Goal: Task Accomplishment & Management: Complete application form

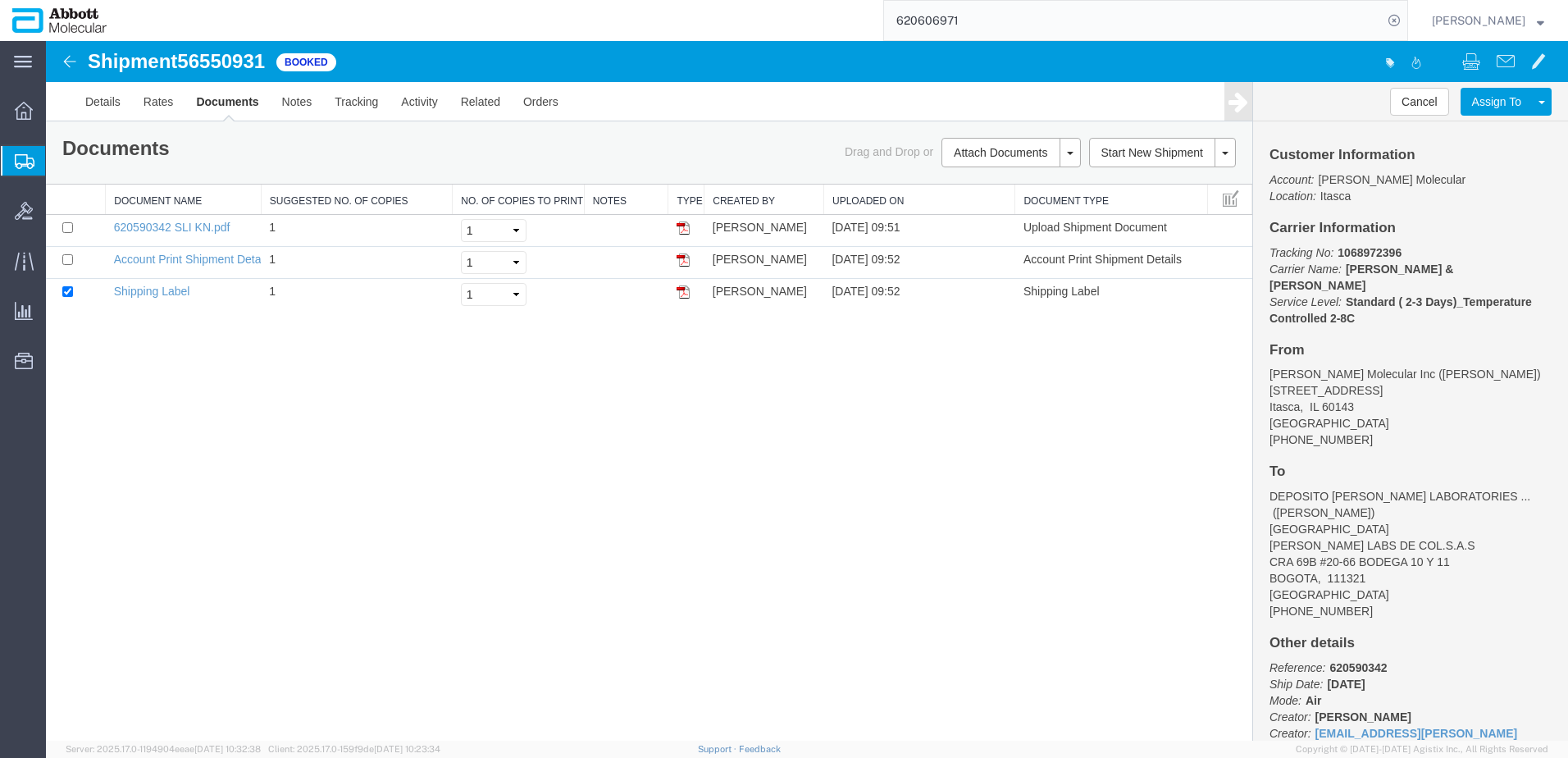
click at [0, 0] on span "Create from Template" at bounding box center [0, 0] width 0 height 0
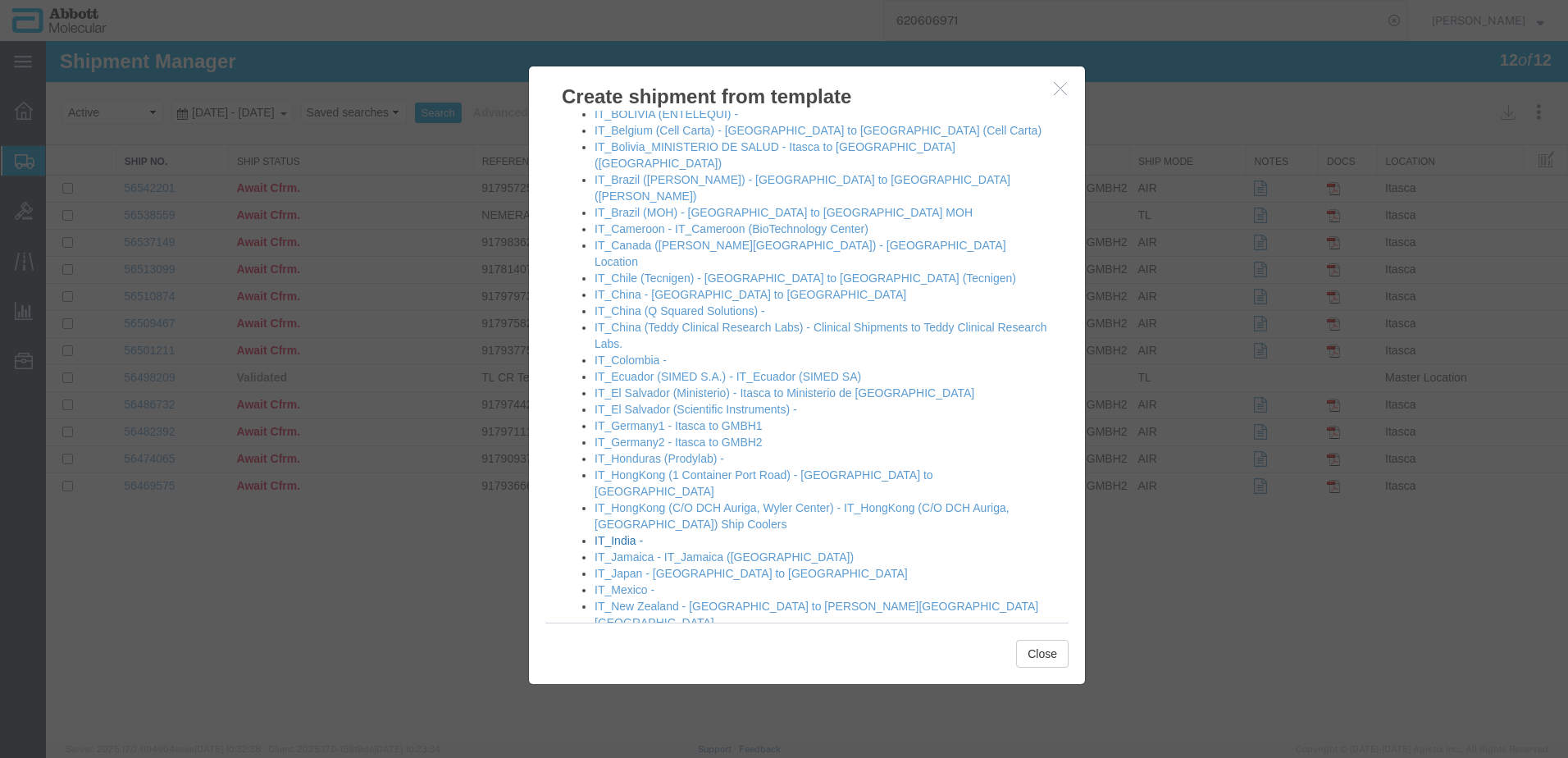
scroll to position [821, 0]
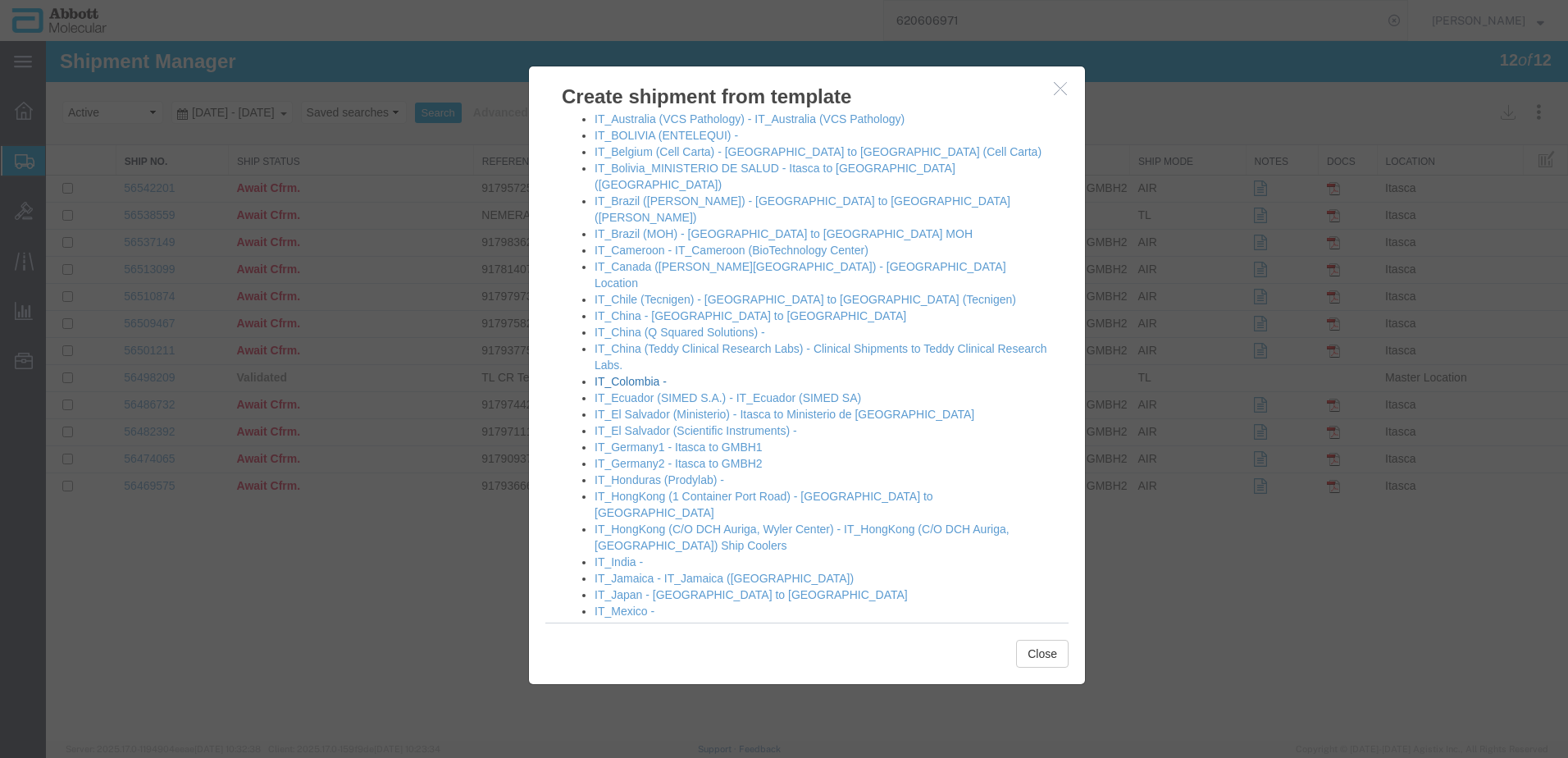
click at [638, 375] on link "IT_Colombia -" at bounding box center [630, 381] width 72 height 13
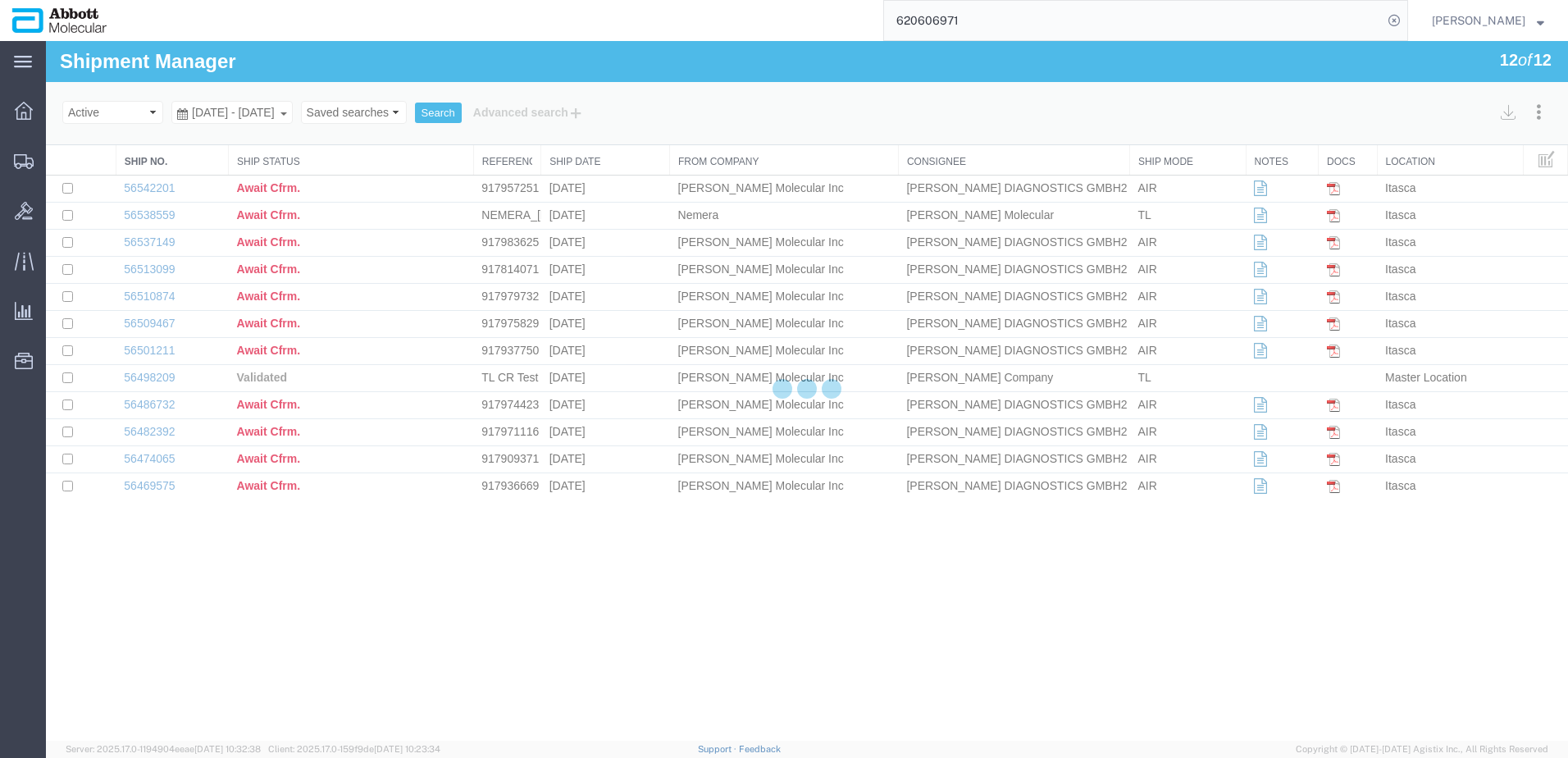
select select "48454"
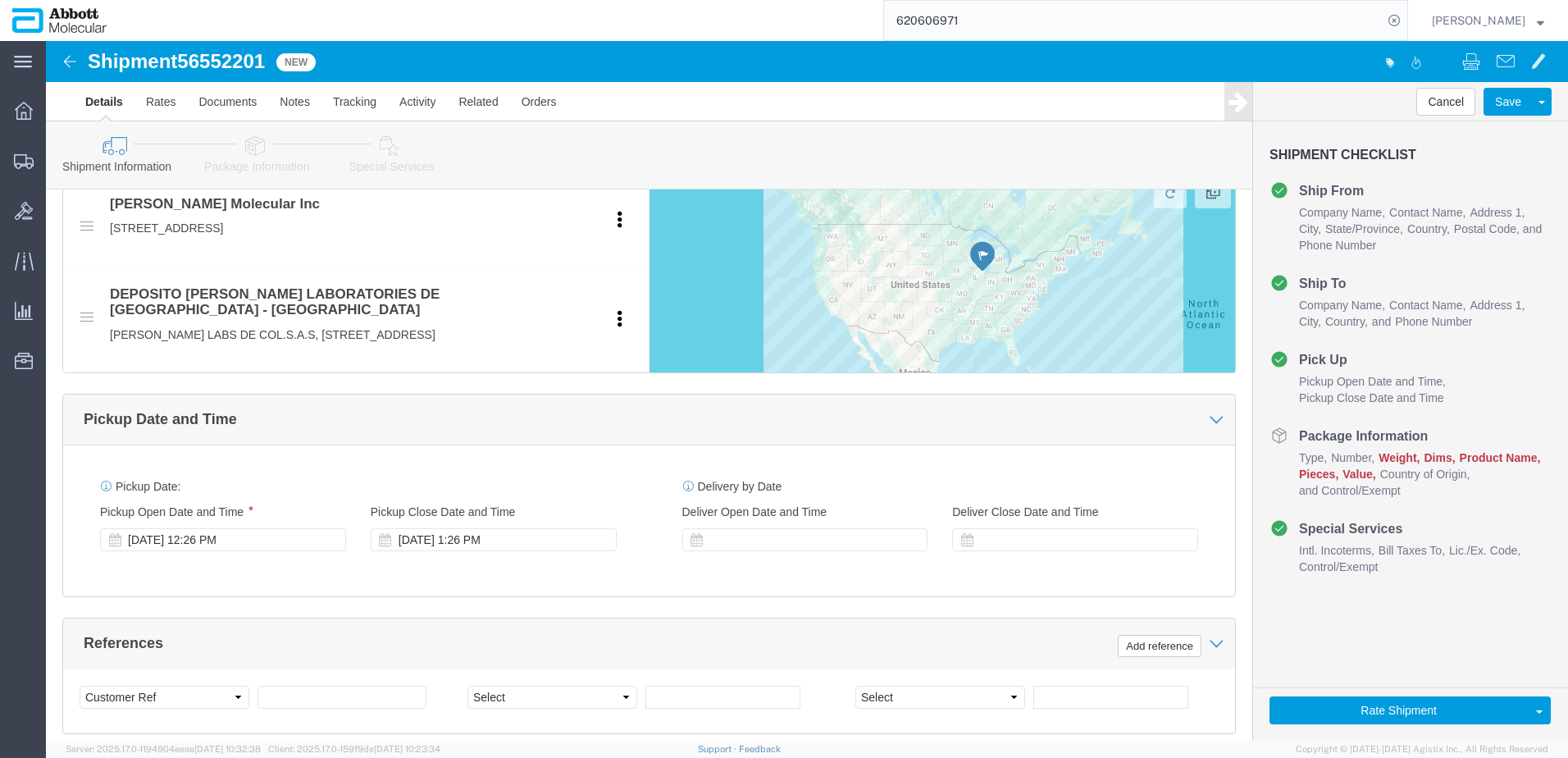
scroll to position [656, 0]
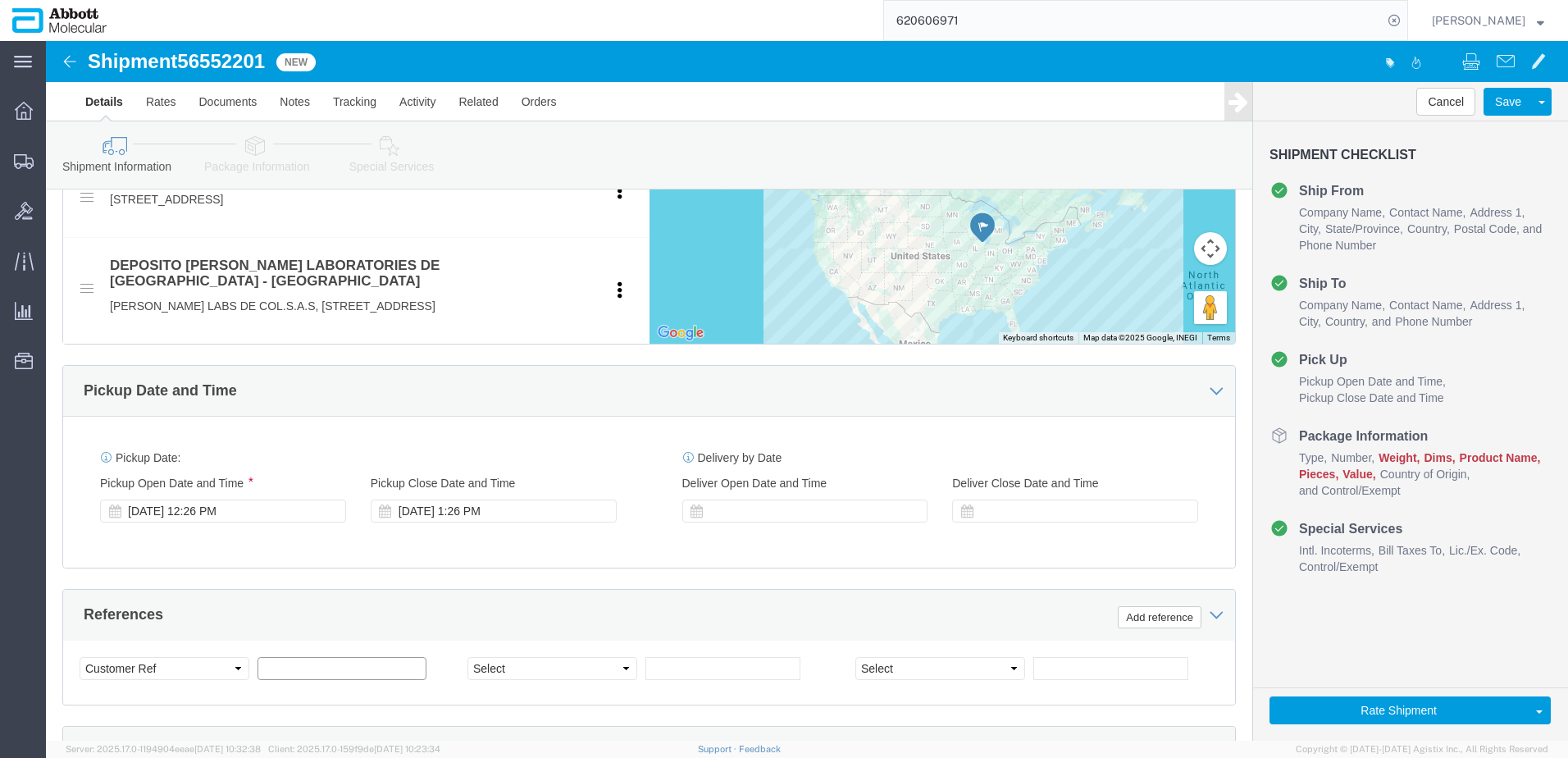
drag, startPoint x: 289, startPoint y: 645, endPoint x: 298, endPoint y: 642, distance: 9.5
click input "text"
paste input "620598829"
type input "620598829"
select select "INVOICE"
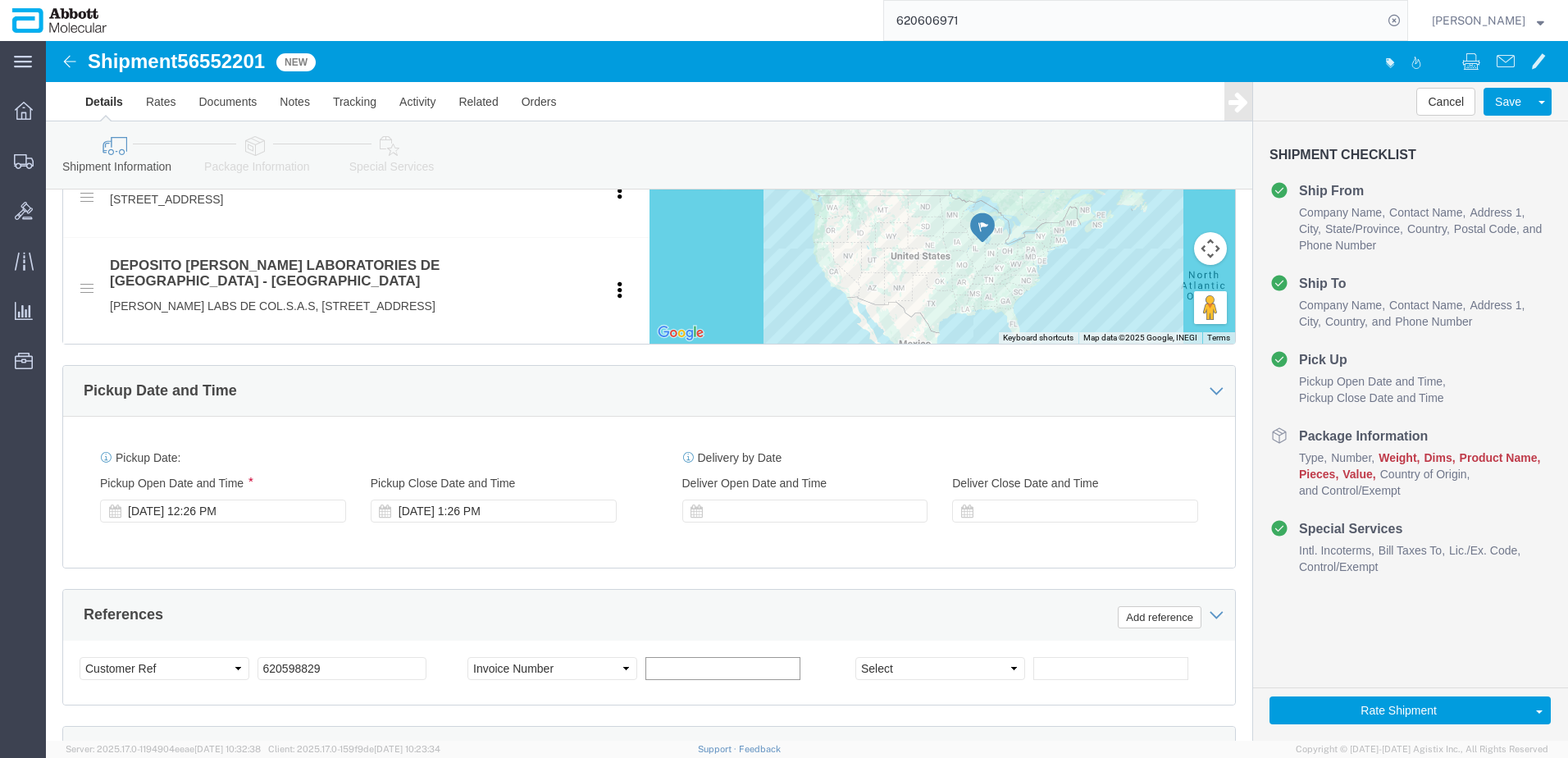
paste input "620598829"
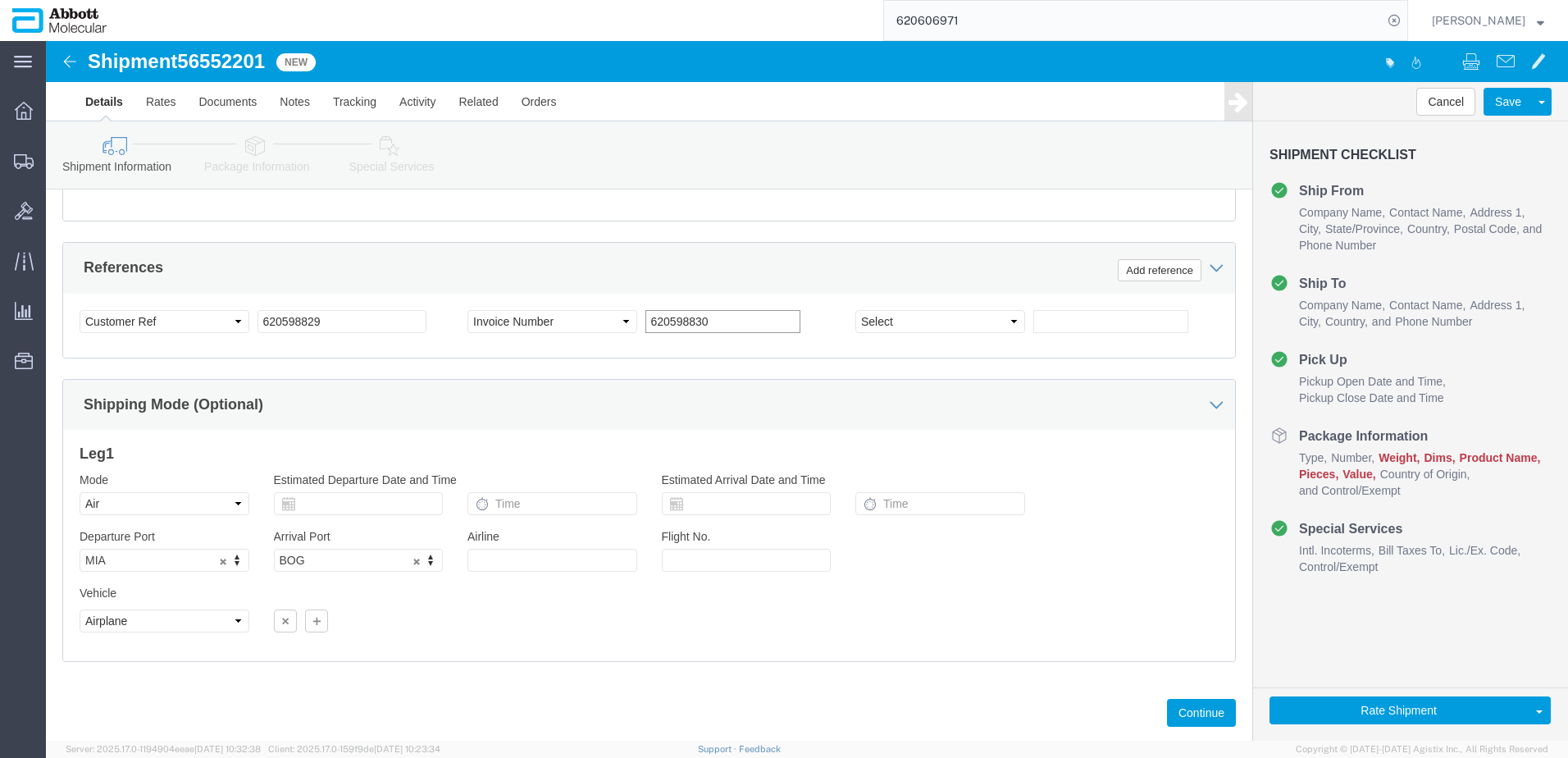
scroll to position [1056, 0]
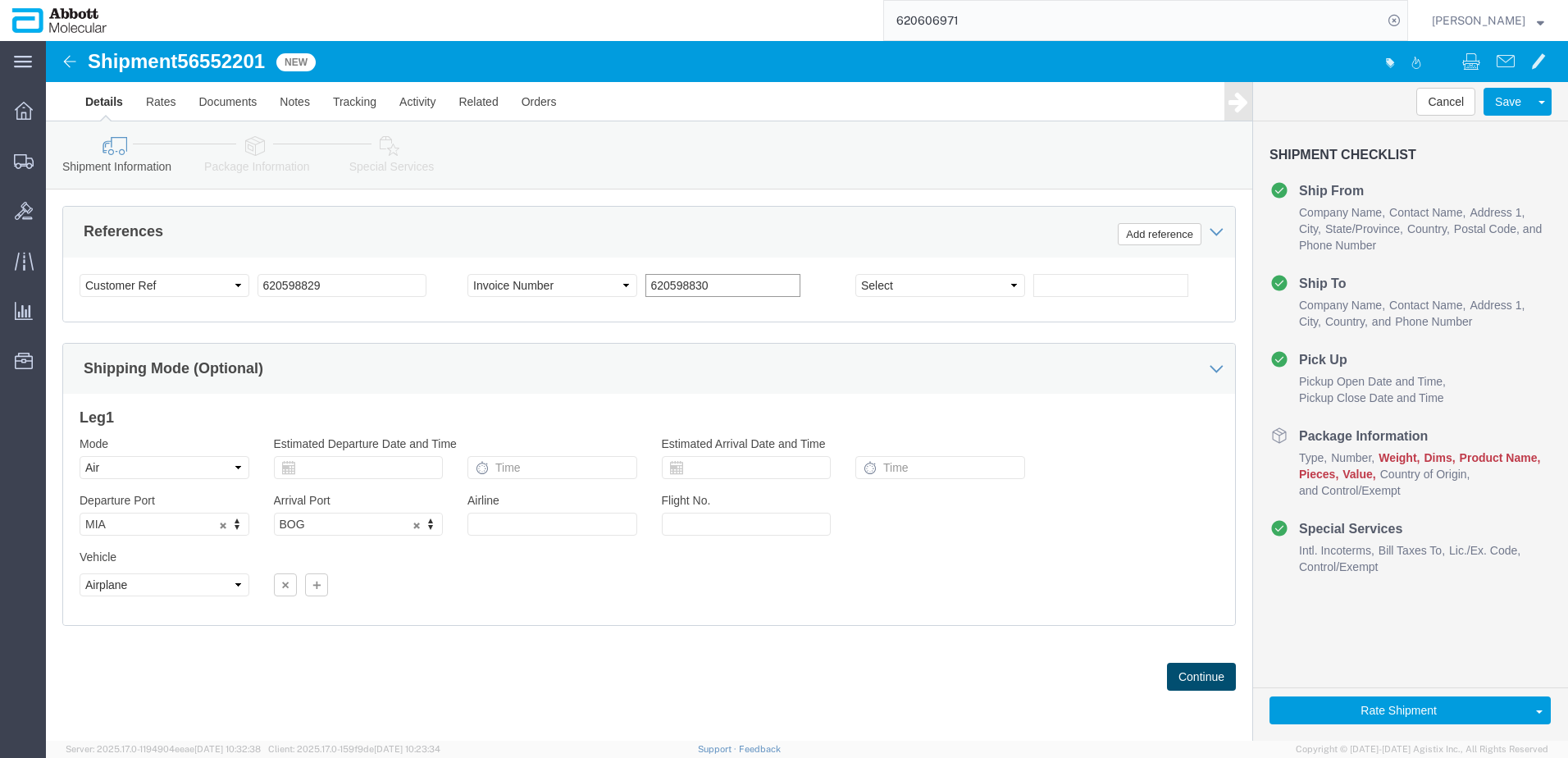
type input "620598830"
click button "Continue"
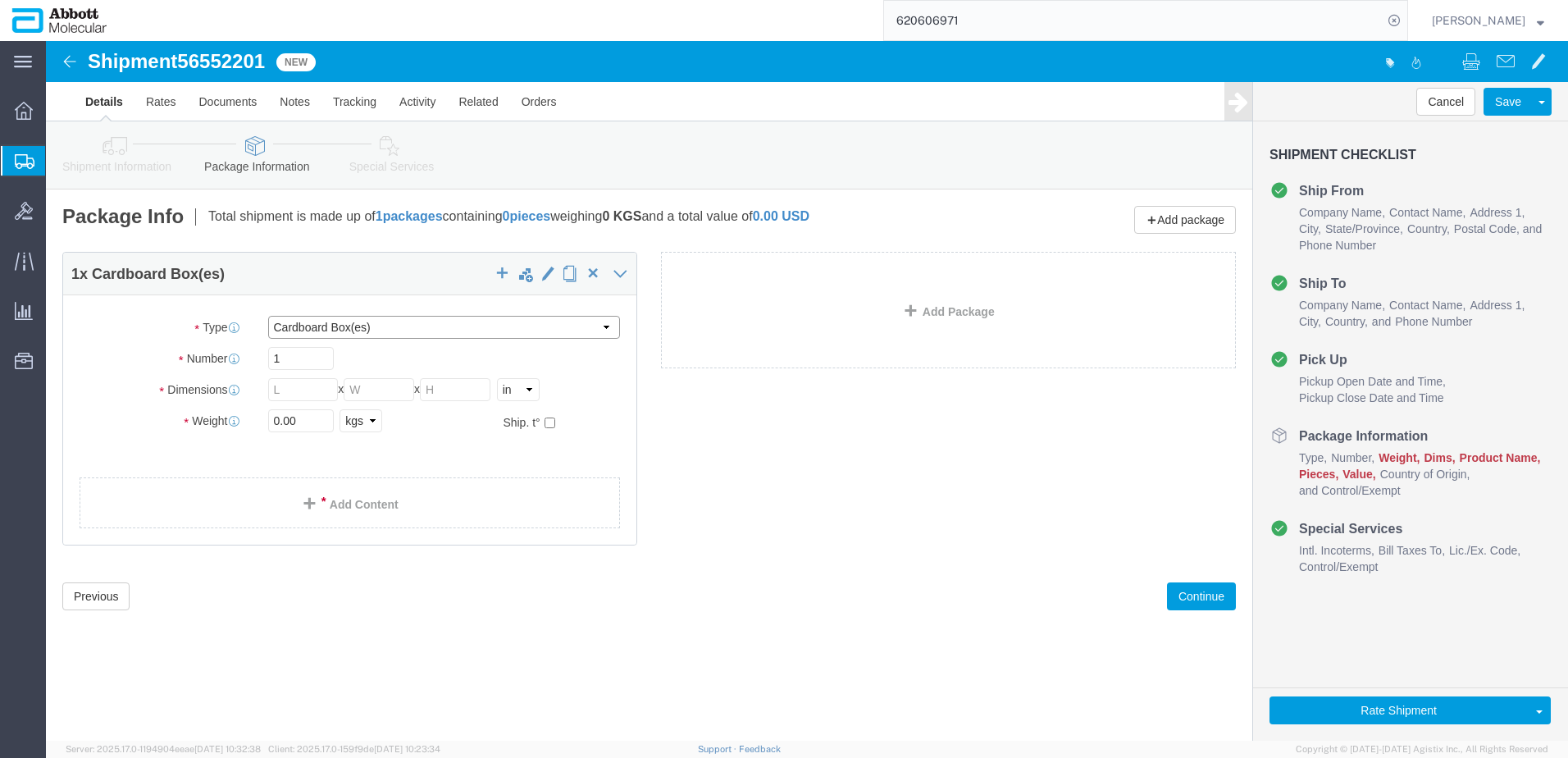
click select "Select Box (B) Box (C) Box (D) Cardboard Box(es) Crate (Instrument) Crate(s) En…"
select select "BOXD"
click select "Select Box (B) Box (C) Box (D) Cardboard Box(es) Crate (Instrument) Crate(s) En…"
type input "28.00"
type input "24.00"
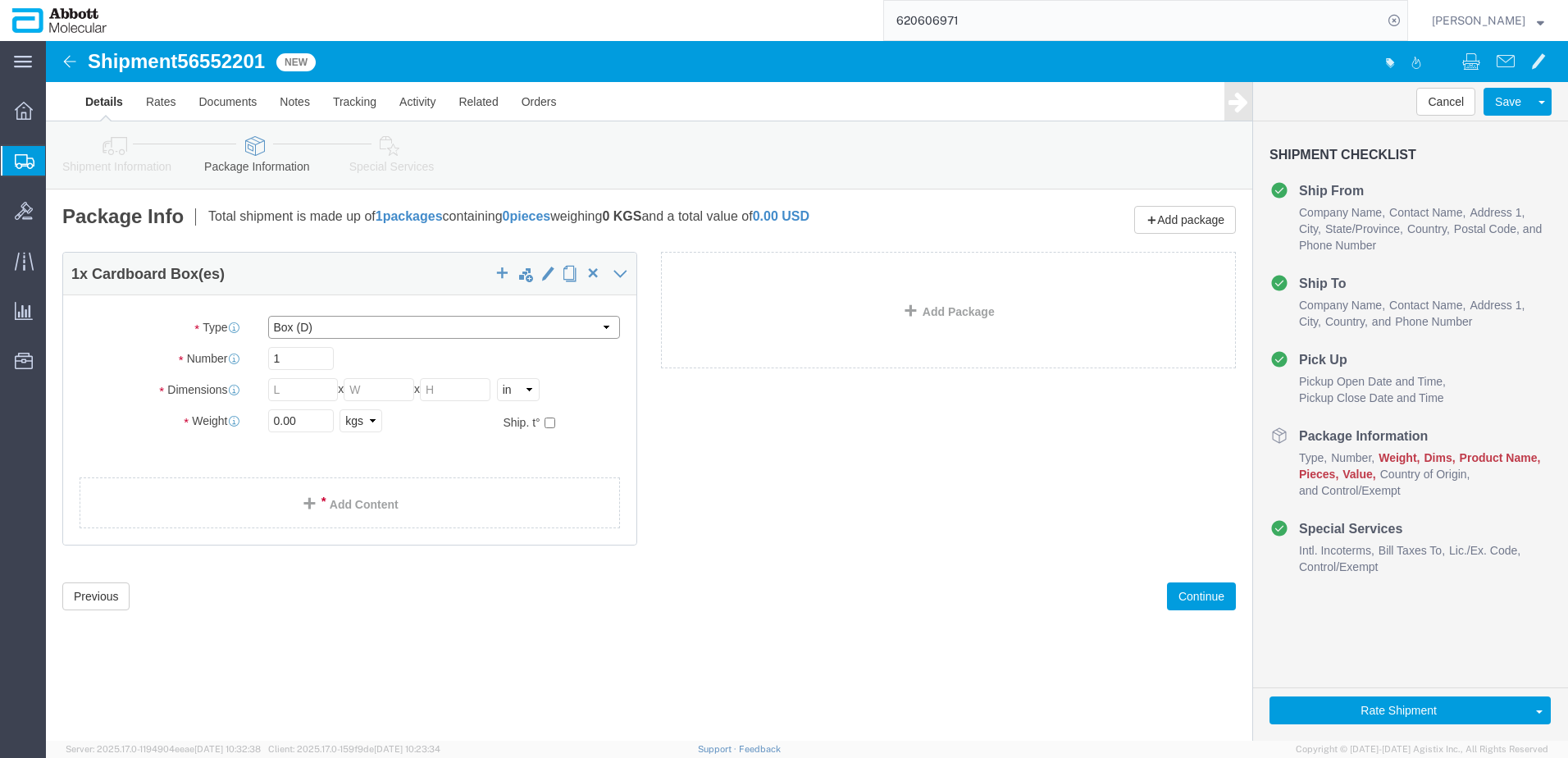
type input "21.00"
drag, startPoint x: 250, startPoint y: 328, endPoint x: 149, endPoint y: 320, distance: 101.3
click div "Number 1"
type input "2"
drag, startPoint x: 168, startPoint y: 407, endPoint x: 174, endPoint y: 403, distance: 7.2
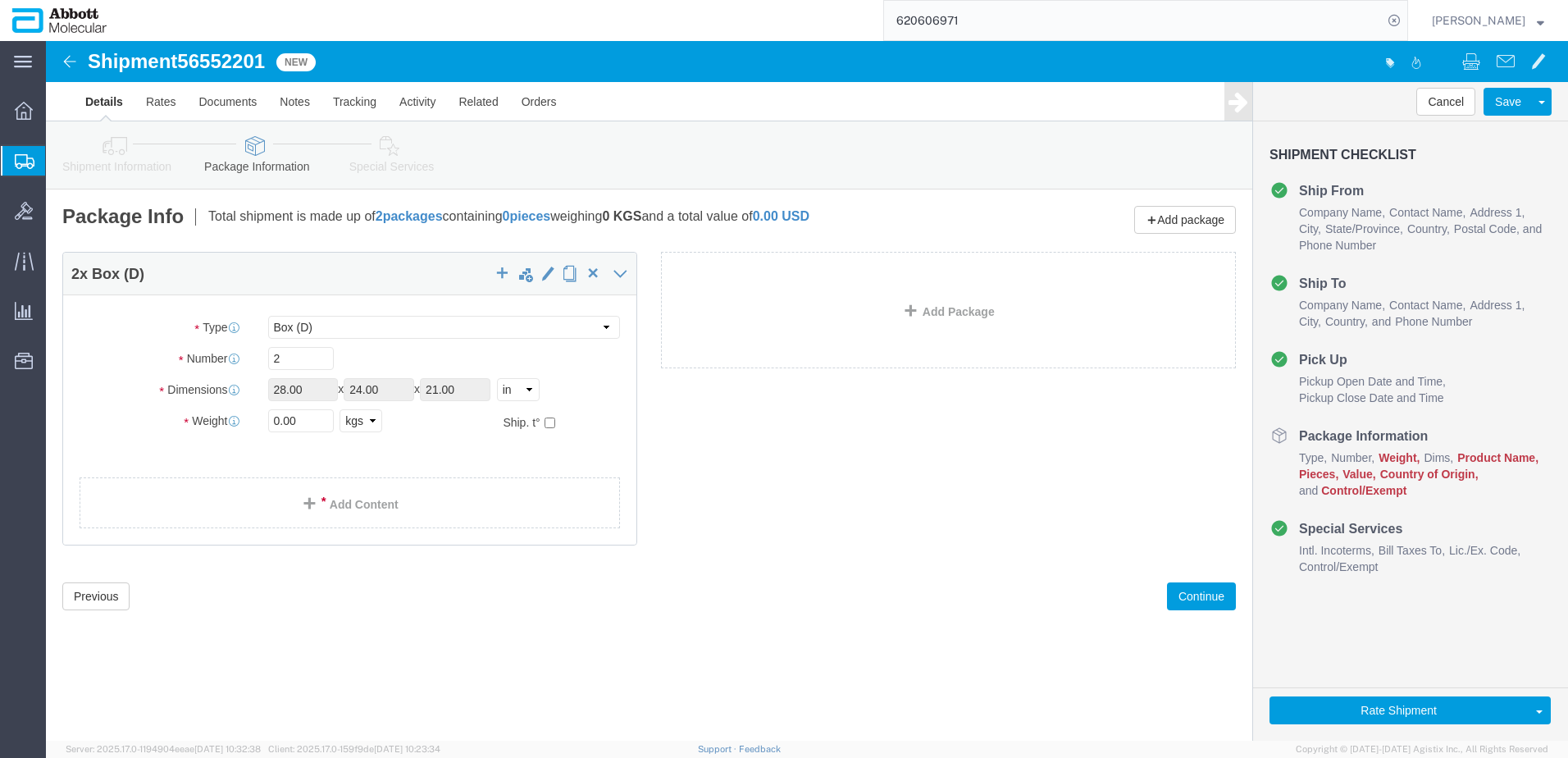
click ul
drag, startPoint x: 245, startPoint y: 379, endPoint x: 70, endPoint y: 373, distance: 175.1
click div "Weight 0.00 Select kgs lbs Ship. t°"
type input "60"
click input "checkbox"
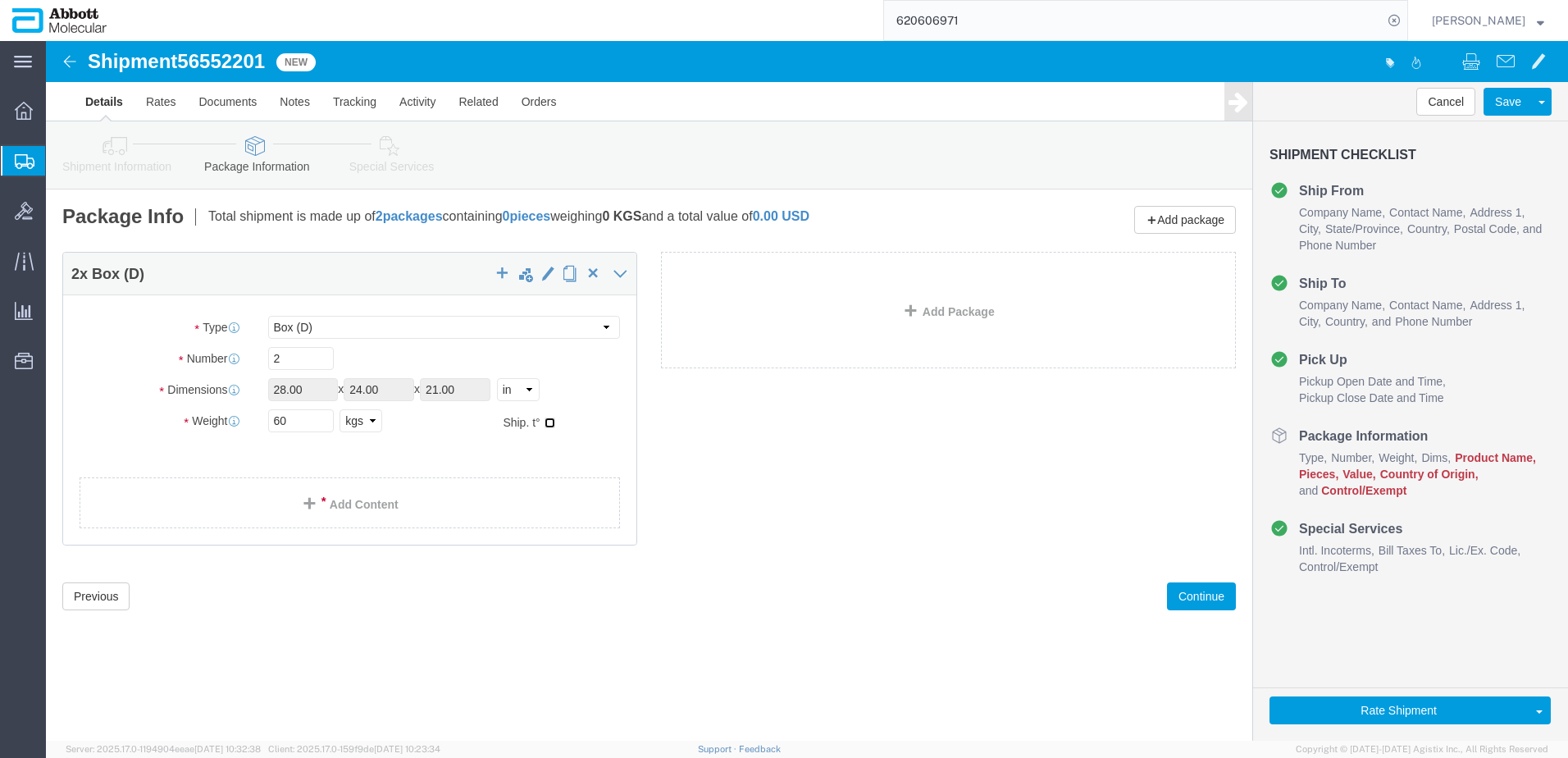
checkbox input "true"
drag, startPoint x: 265, startPoint y: 417, endPoint x: 273, endPoint y: 433, distance: 17.9
type input "FROM_2_TO_8"
click link "Add Content"
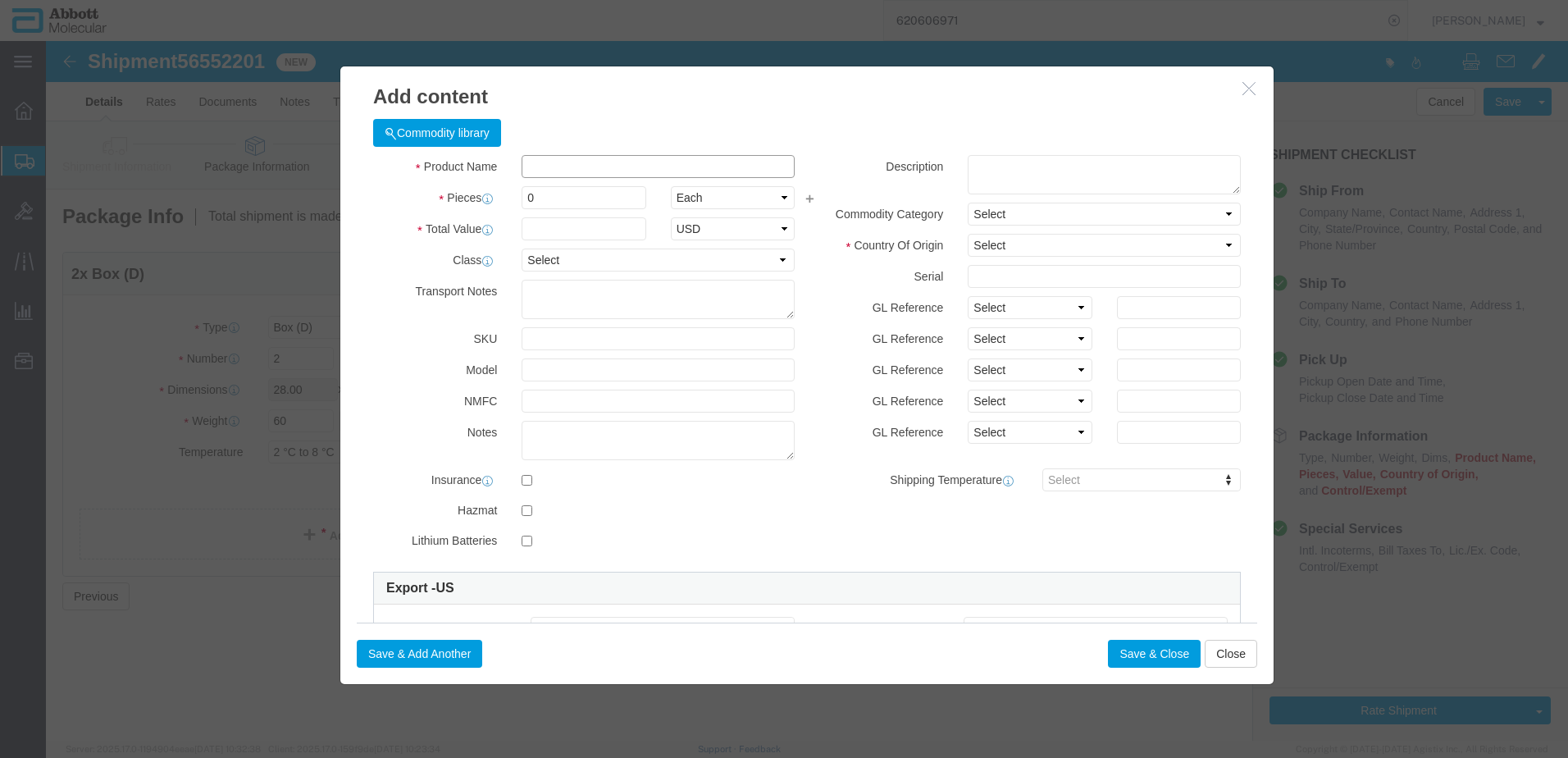
click input "text"
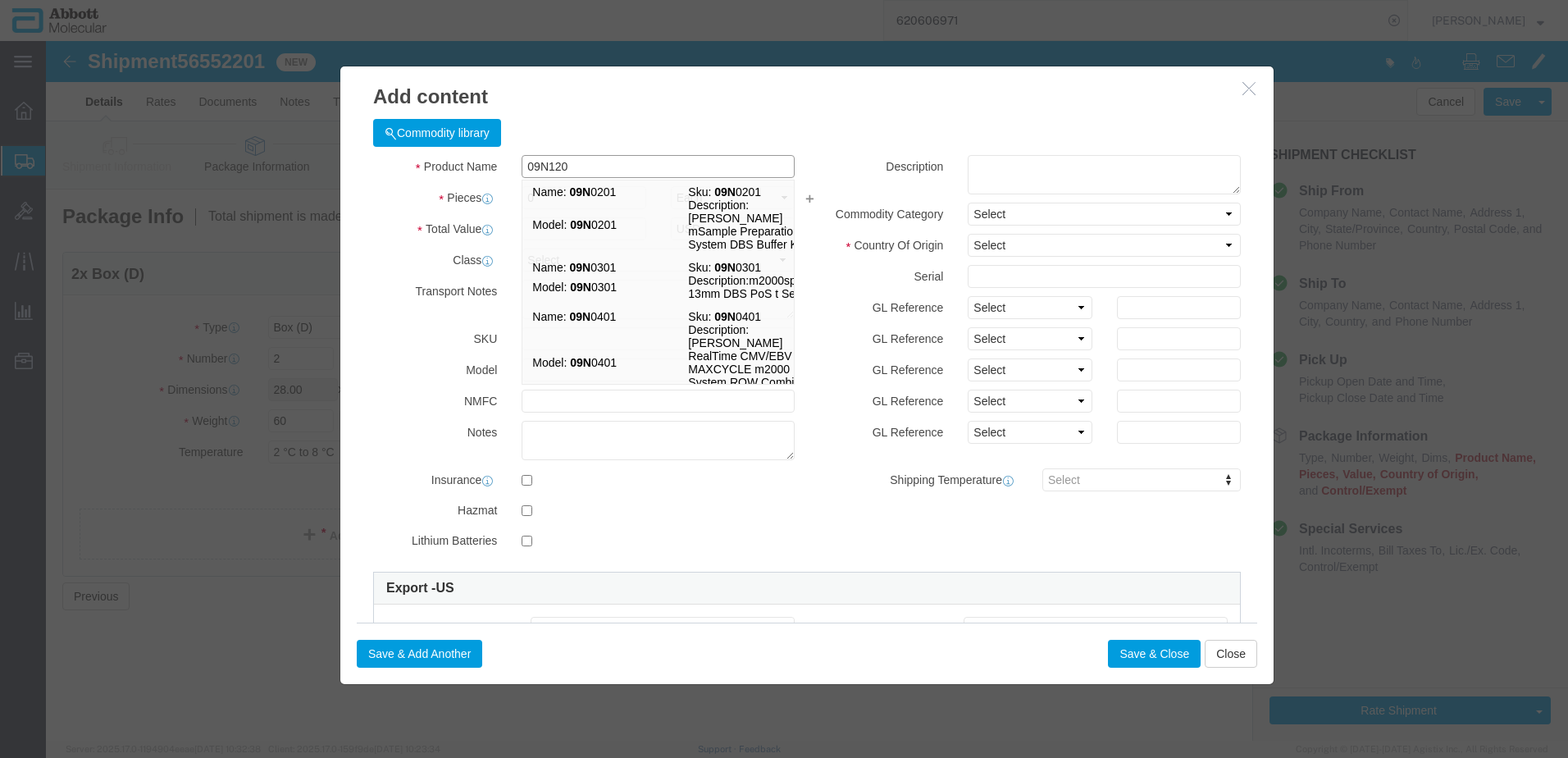
type input "09N1201"
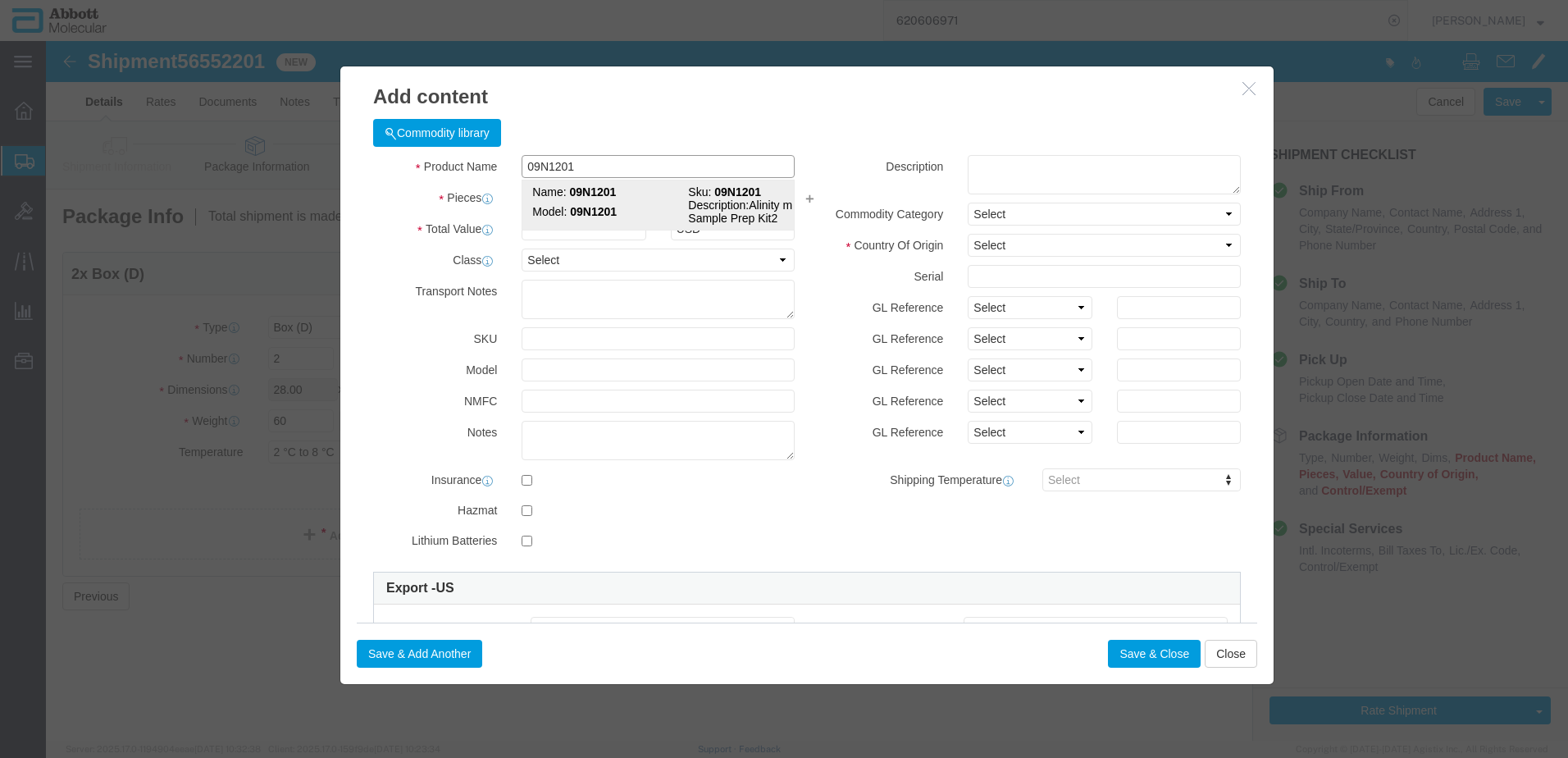
click strong "09N1201"
select select
checkbox input "false"
select select "US"
type input "FROM_2_TO_8"
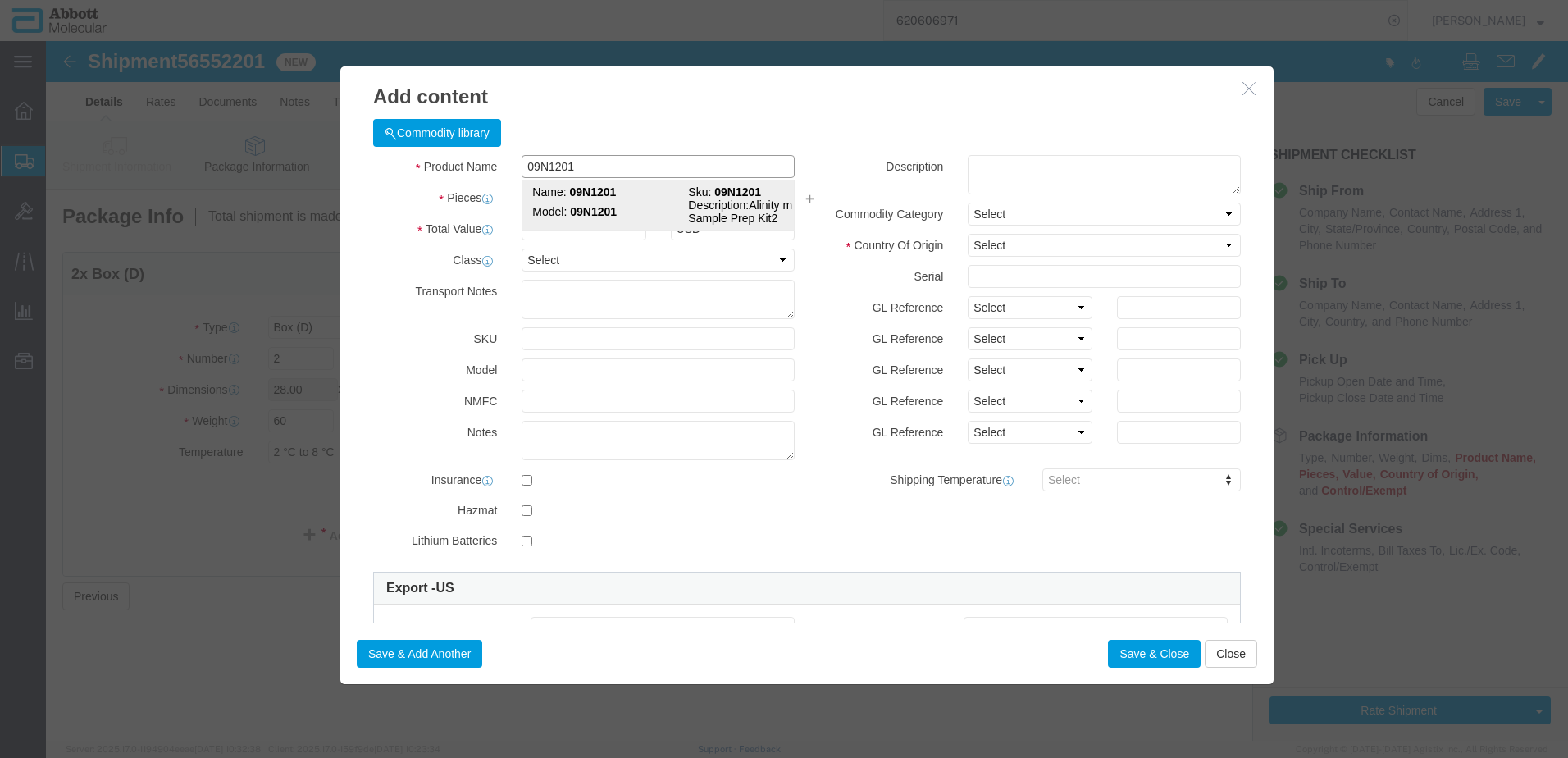
type input "3822190080"
select select "BIS"
checkbox input "false"
type input "09N1201"
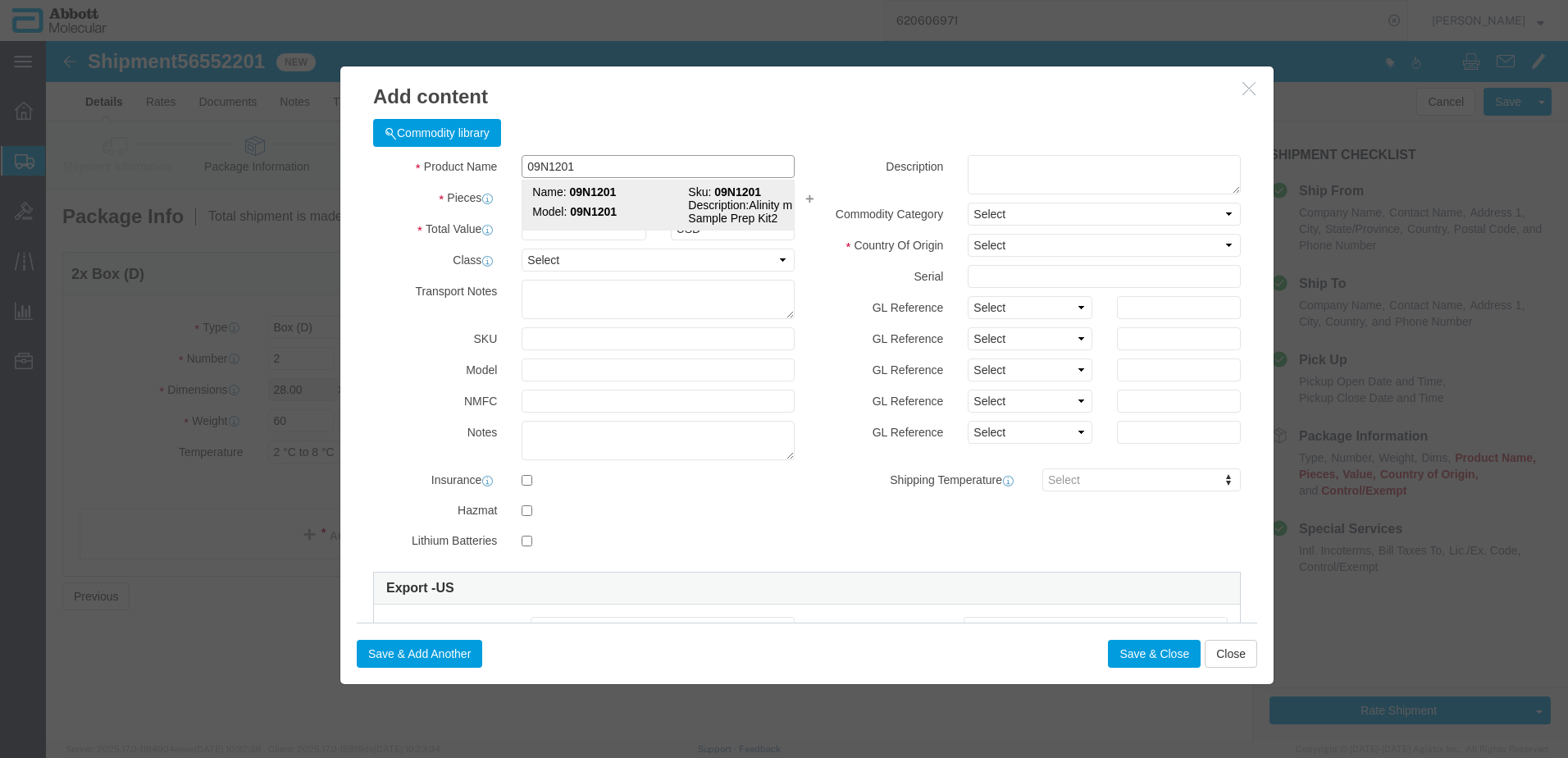
type input "09N1201"
type textarea "Alinity m Sample Prep Kit2"
select select "NLR"
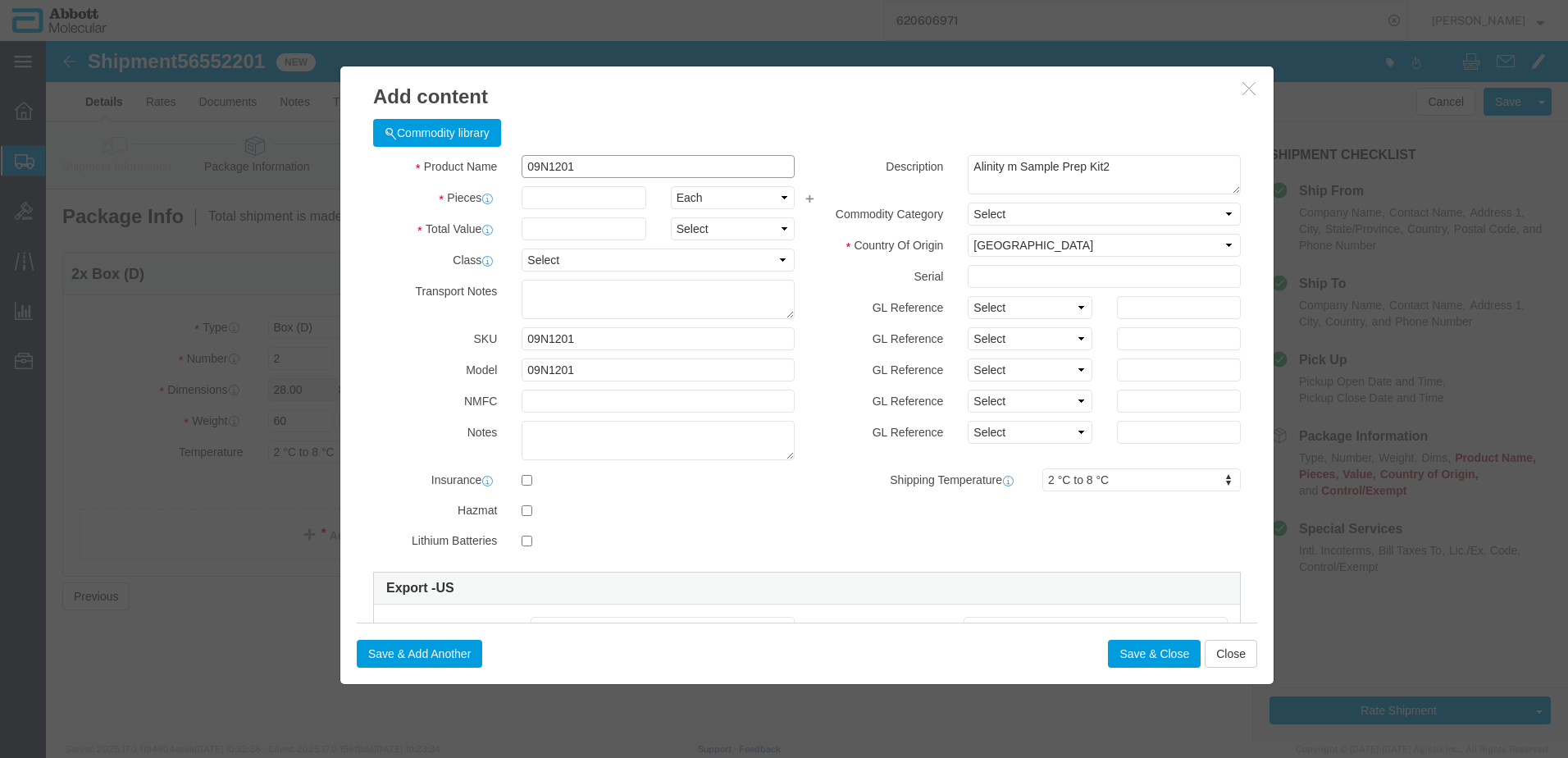
type input "09N1201"
type input "27"
type input "1"
select select "70"
click select "Select Account Type Activity ID Airline Appointment Number ASN Batch Number Bil…"
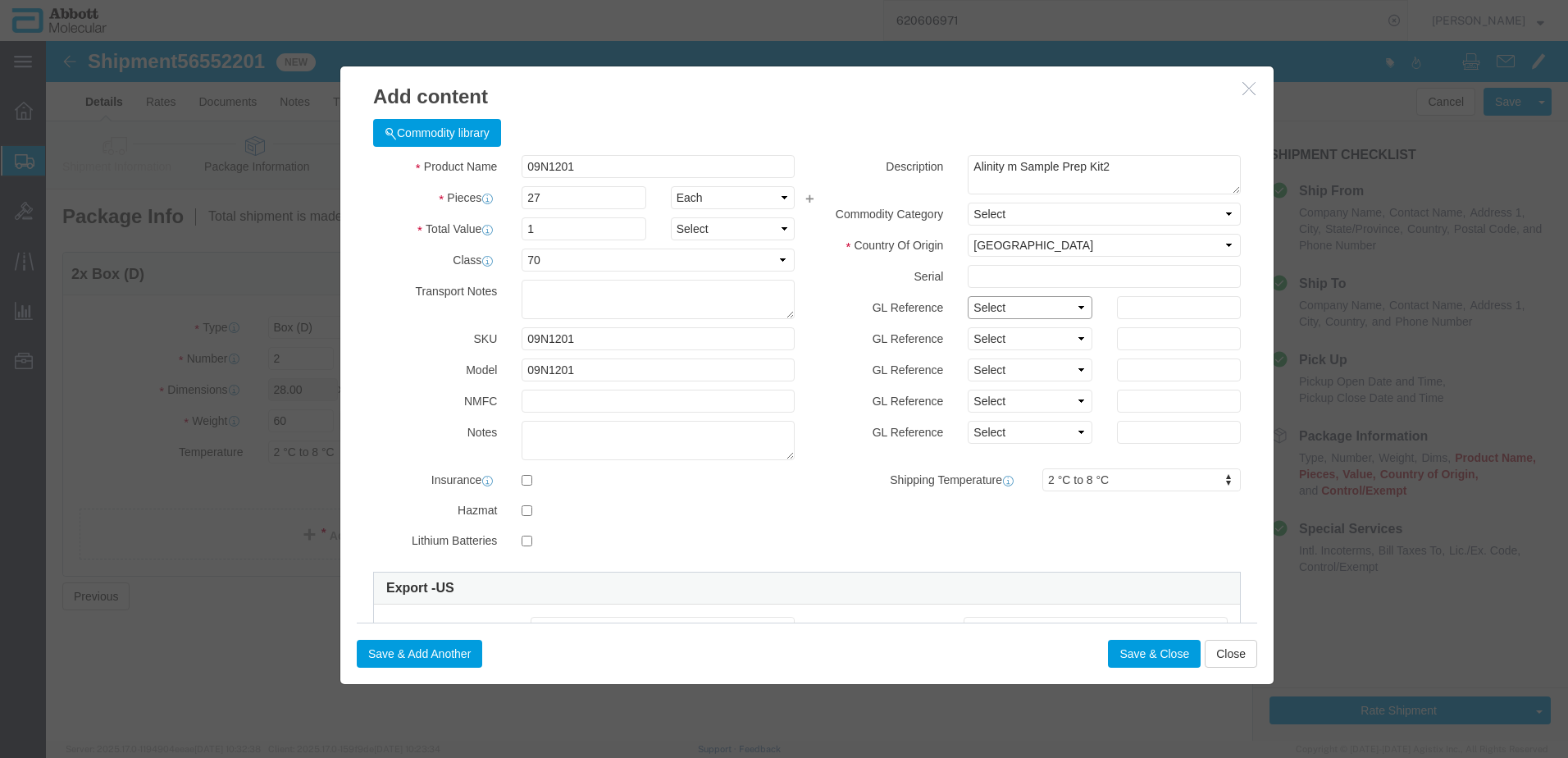
select select "BATCH_NUMBER"
click select "Select Account Type Activity ID Airline Appointment Number ASN Batch Number Bil…"
type input "415086"
click button "Save & Add Another"
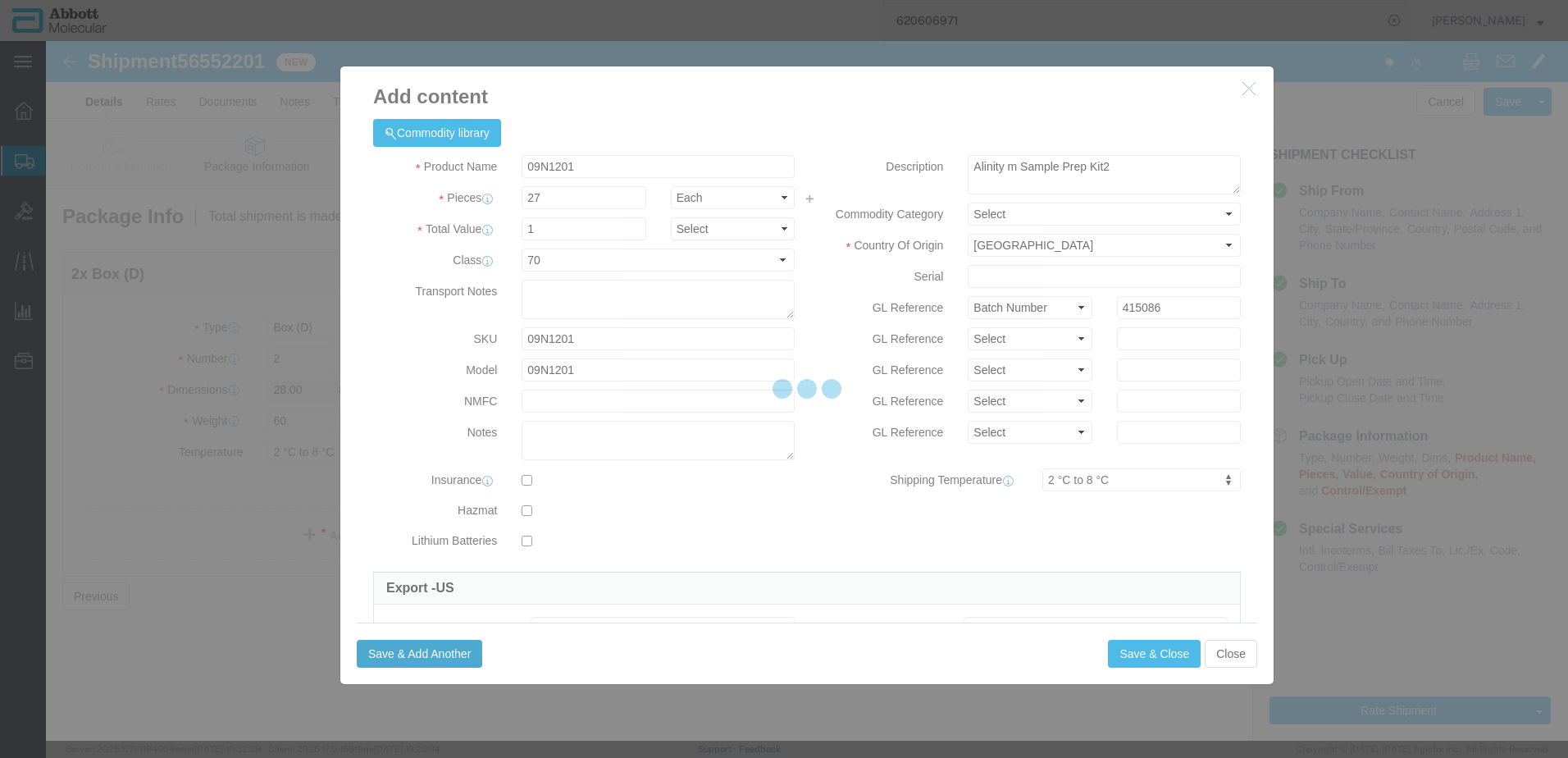
select select "EA"
select select
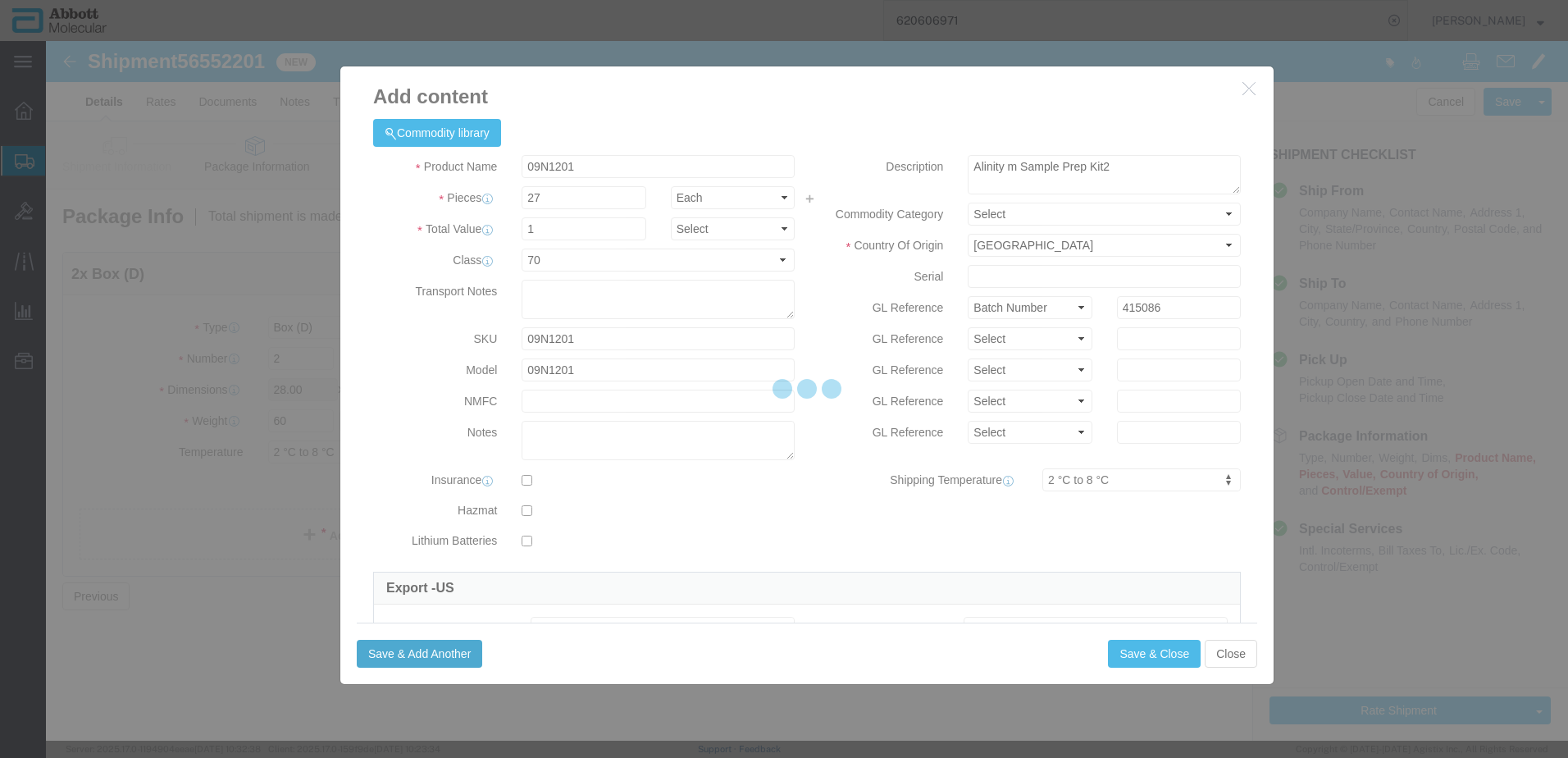
select select
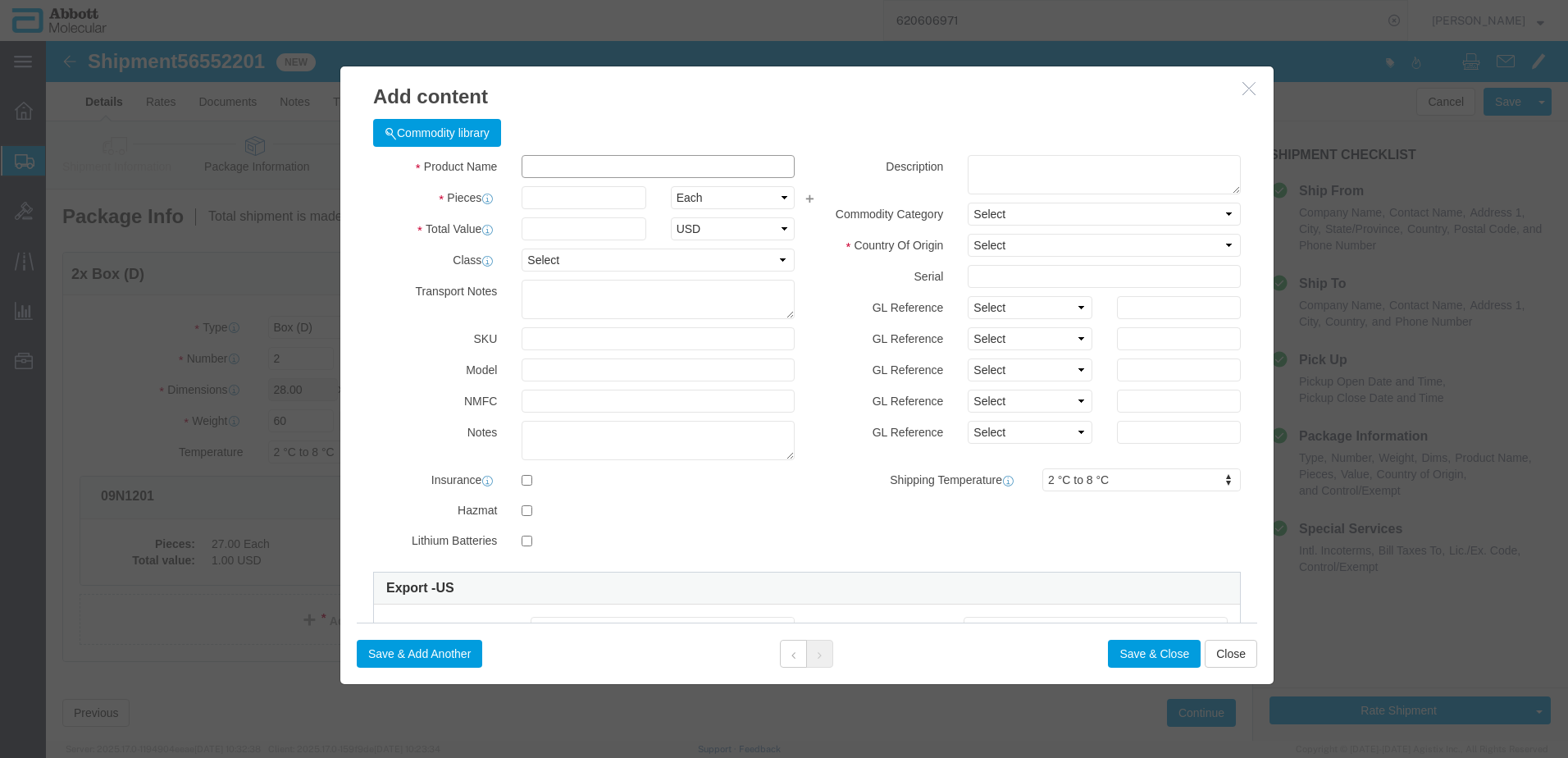
click input "text"
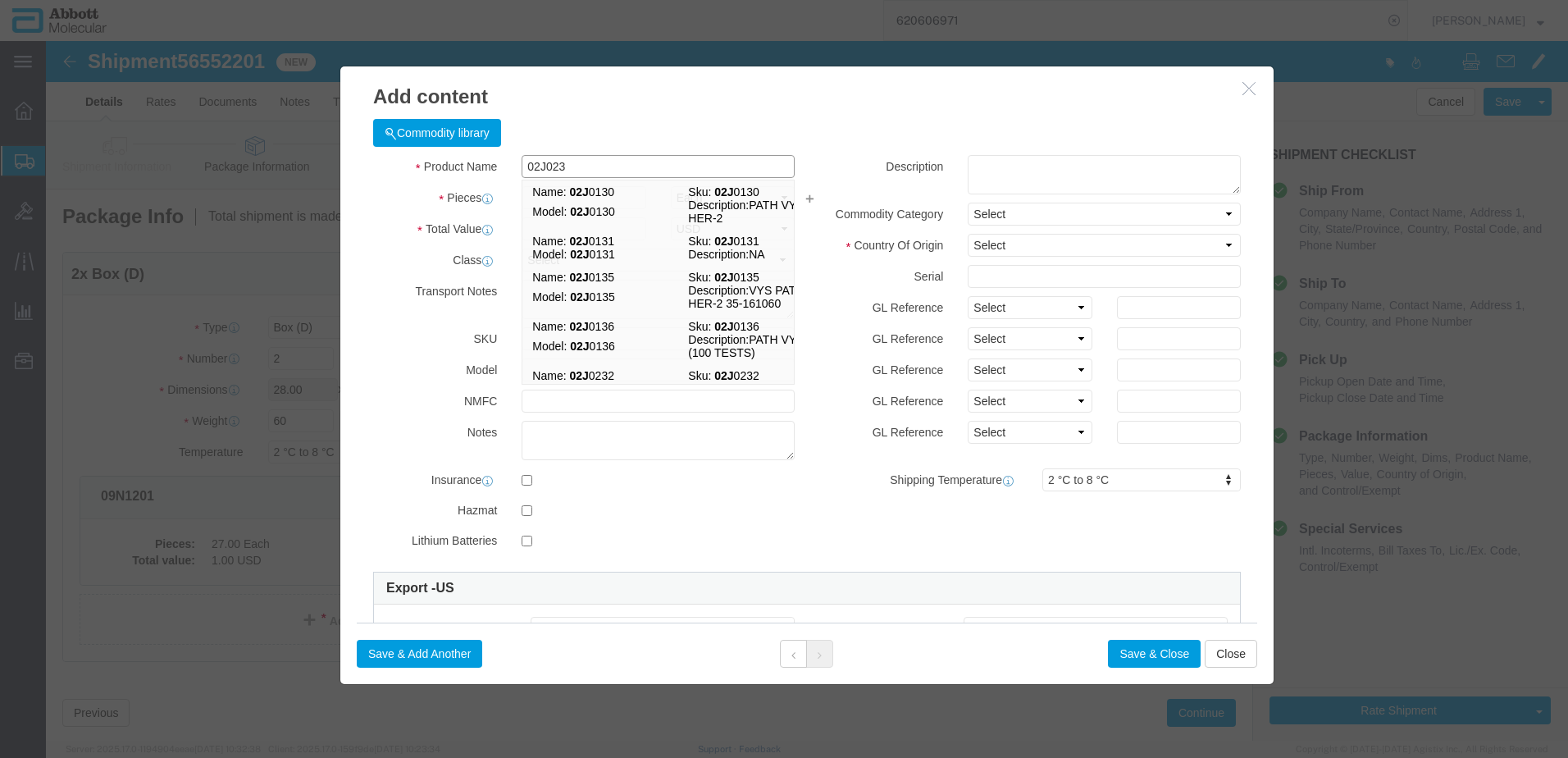
type input "02J0232"
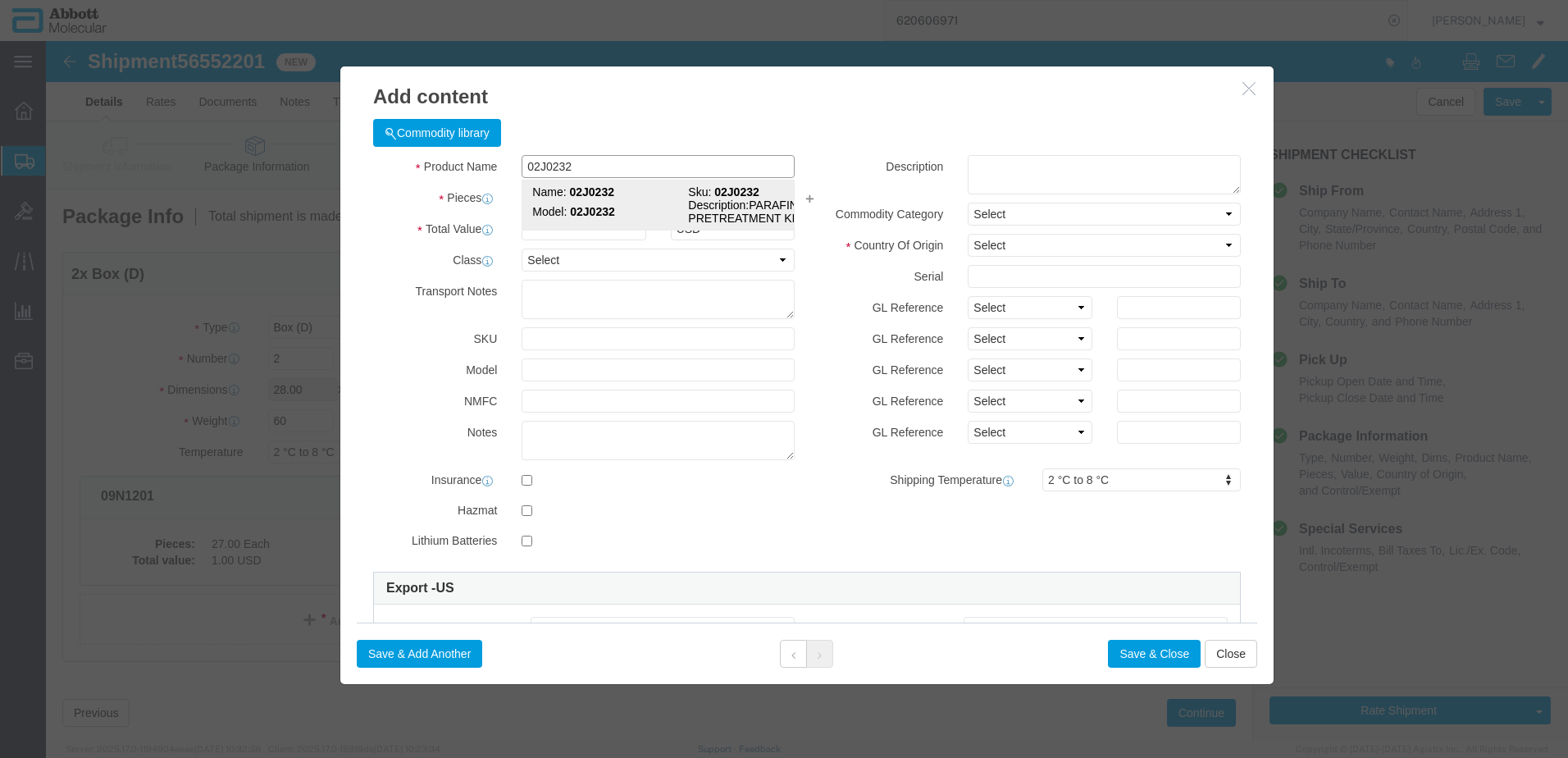
click strong "02J0232"
select select
checkbox input "false"
select select "US"
type input "3824999397"
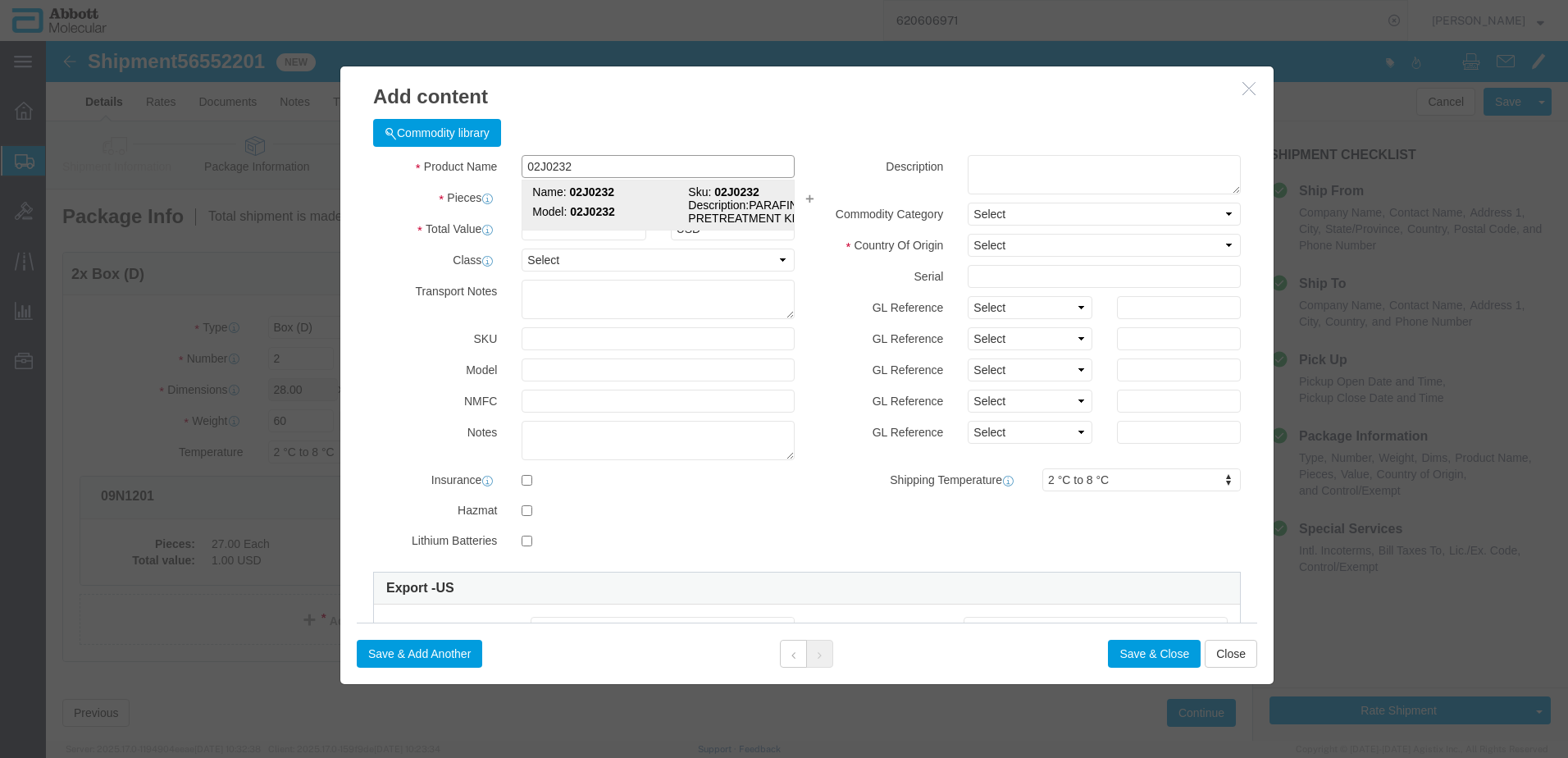
select select "BIS"
checkbox input "false"
type input "02J0232"
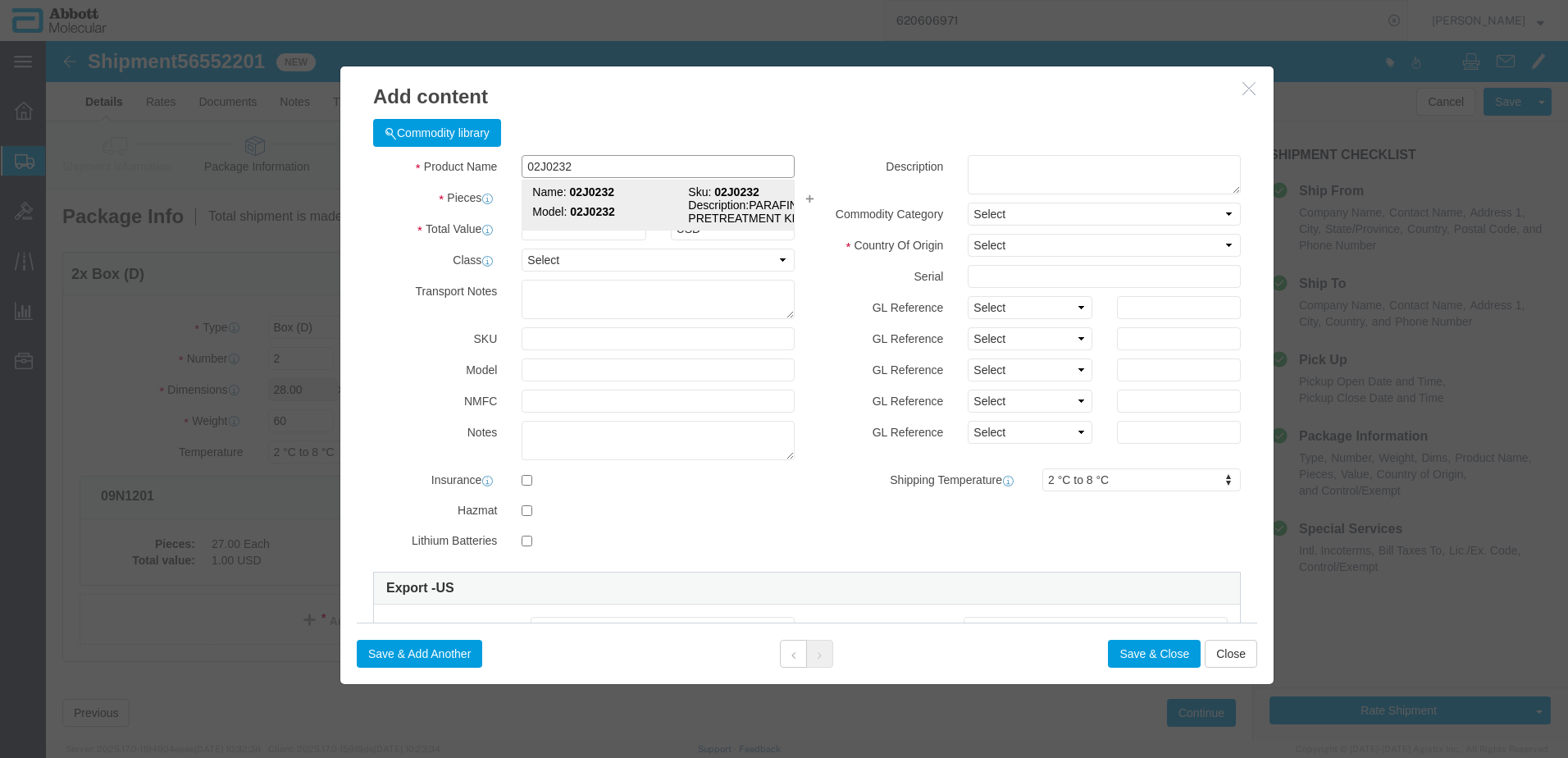
type textarea "PARAFIN PRETREATMENT KIT II"
select select "NLR"
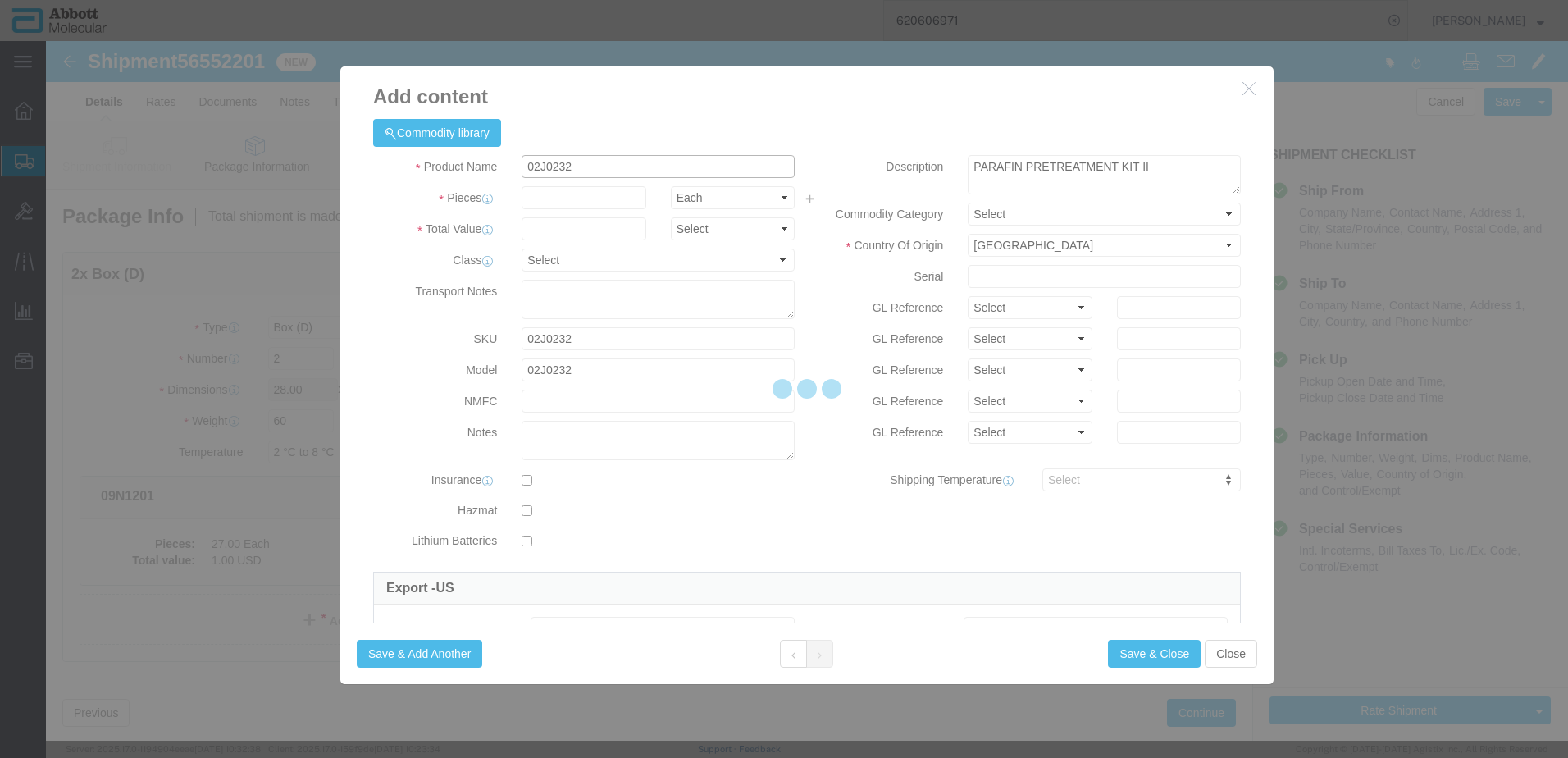
type input "02J0232"
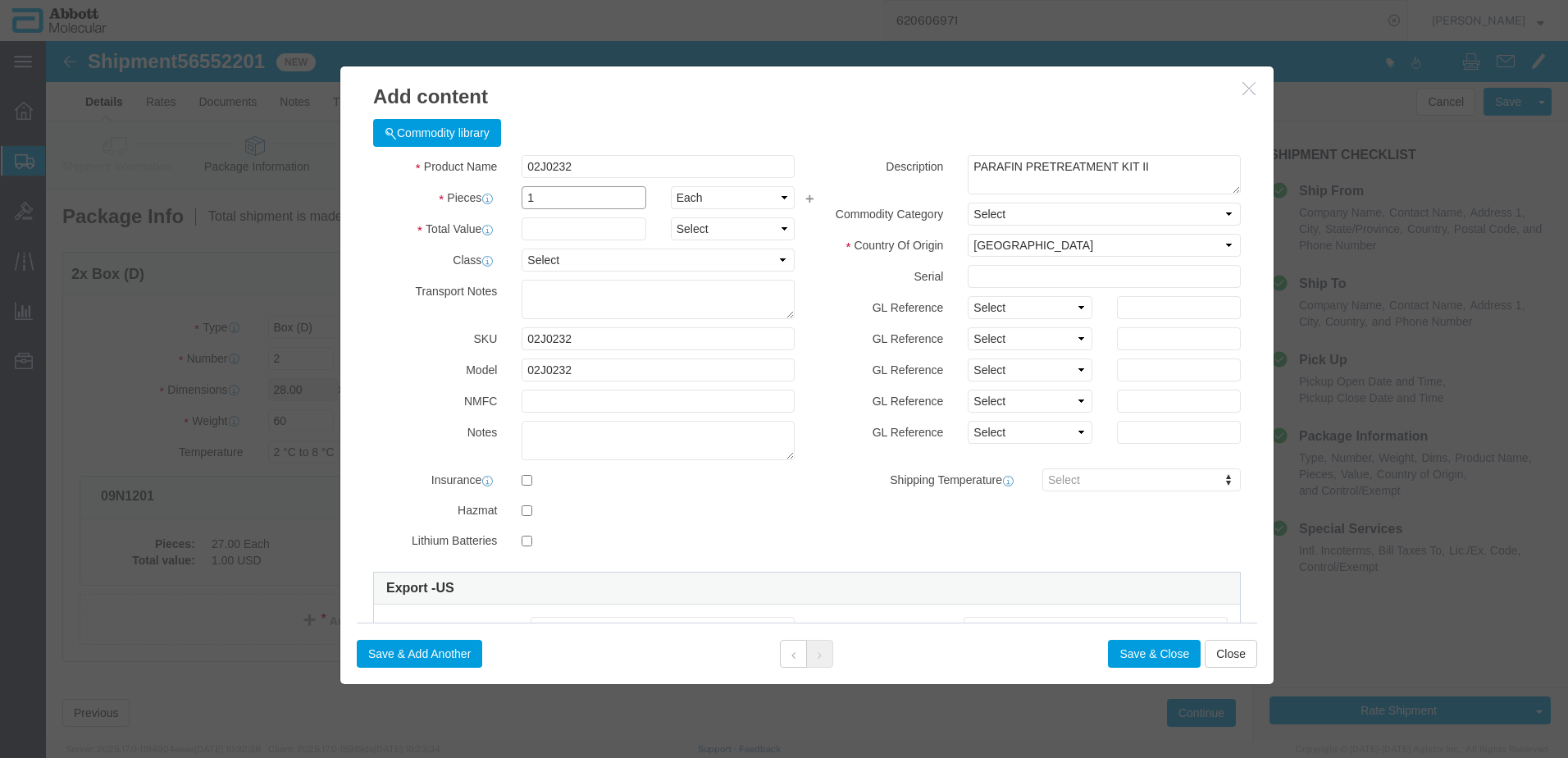
type input "1"
select select "70"
drag, startPoint x: 1014, startPoint y: 264, endPoint x: 1014, endPoint y: 274, distance: 10.0
click select "Select Account Type Activity ID Airline Appointment Number ASN Batch Number Bil…"
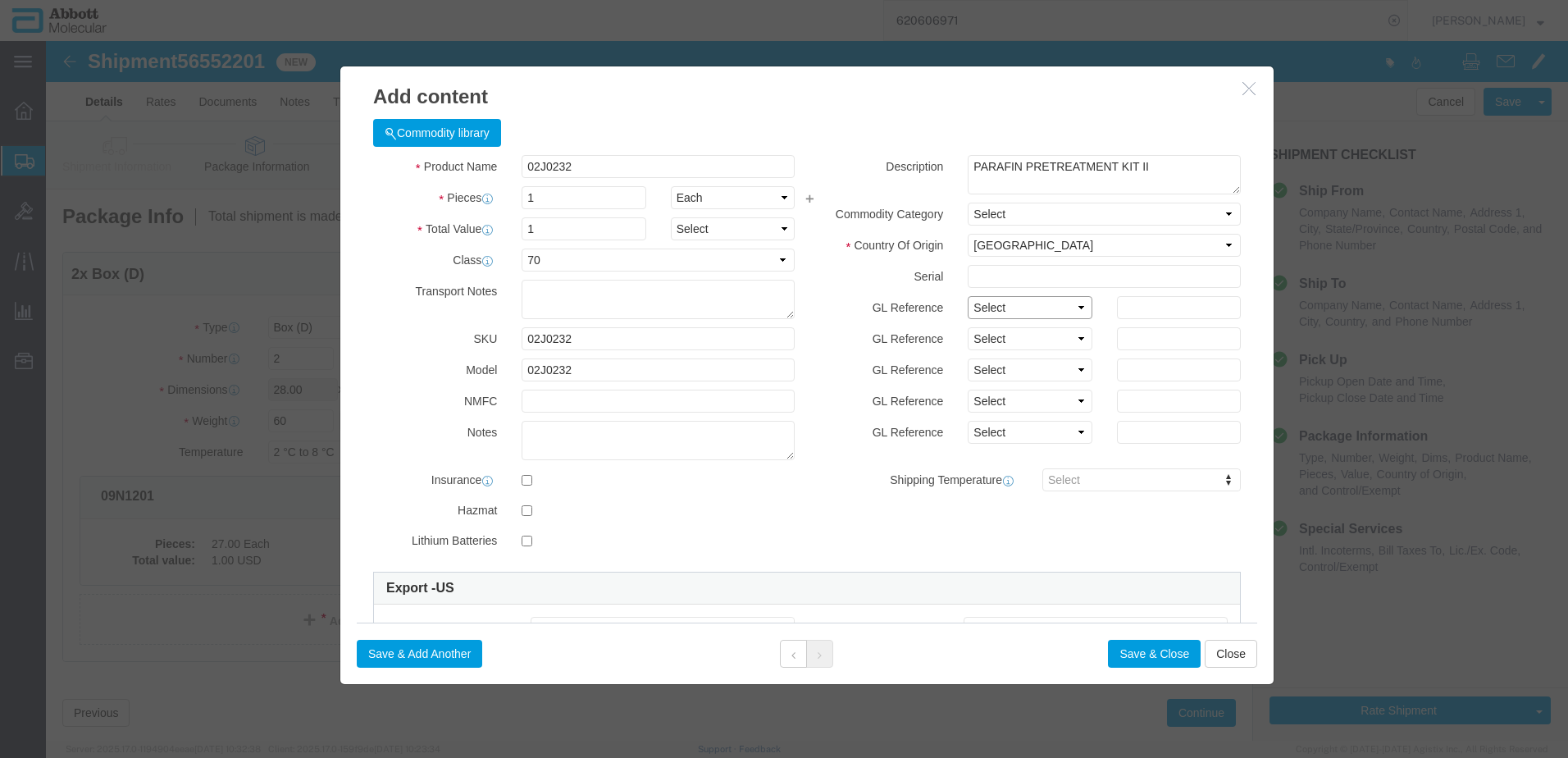
select select "BATCH_NUMBER"
click select "Select Account Type Activity ID Airline Appointment Number ASN Batch Number Bil…"
type input "25D1056127"
click button "Save & Close"
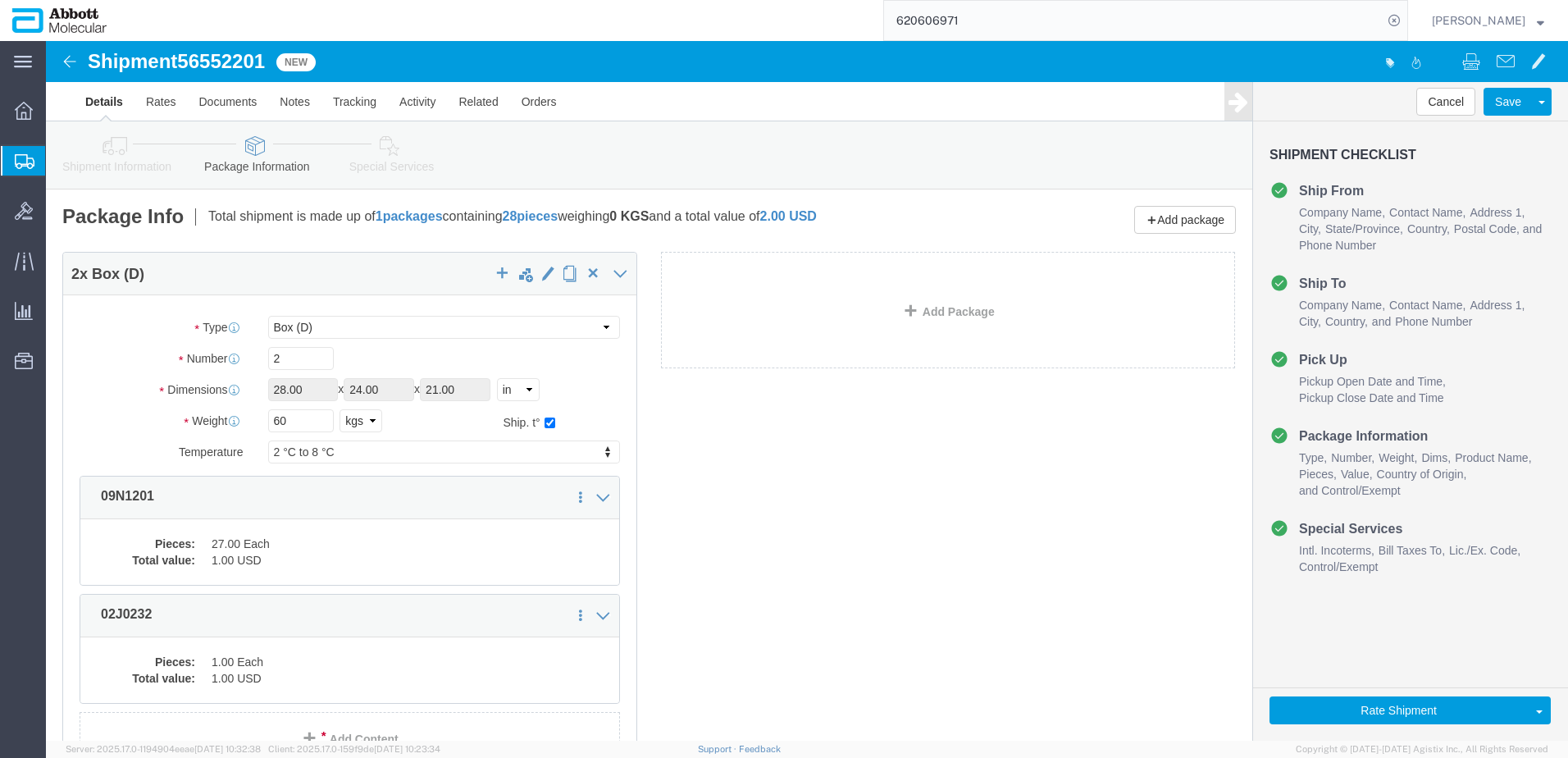
scroll to position [154, 0]
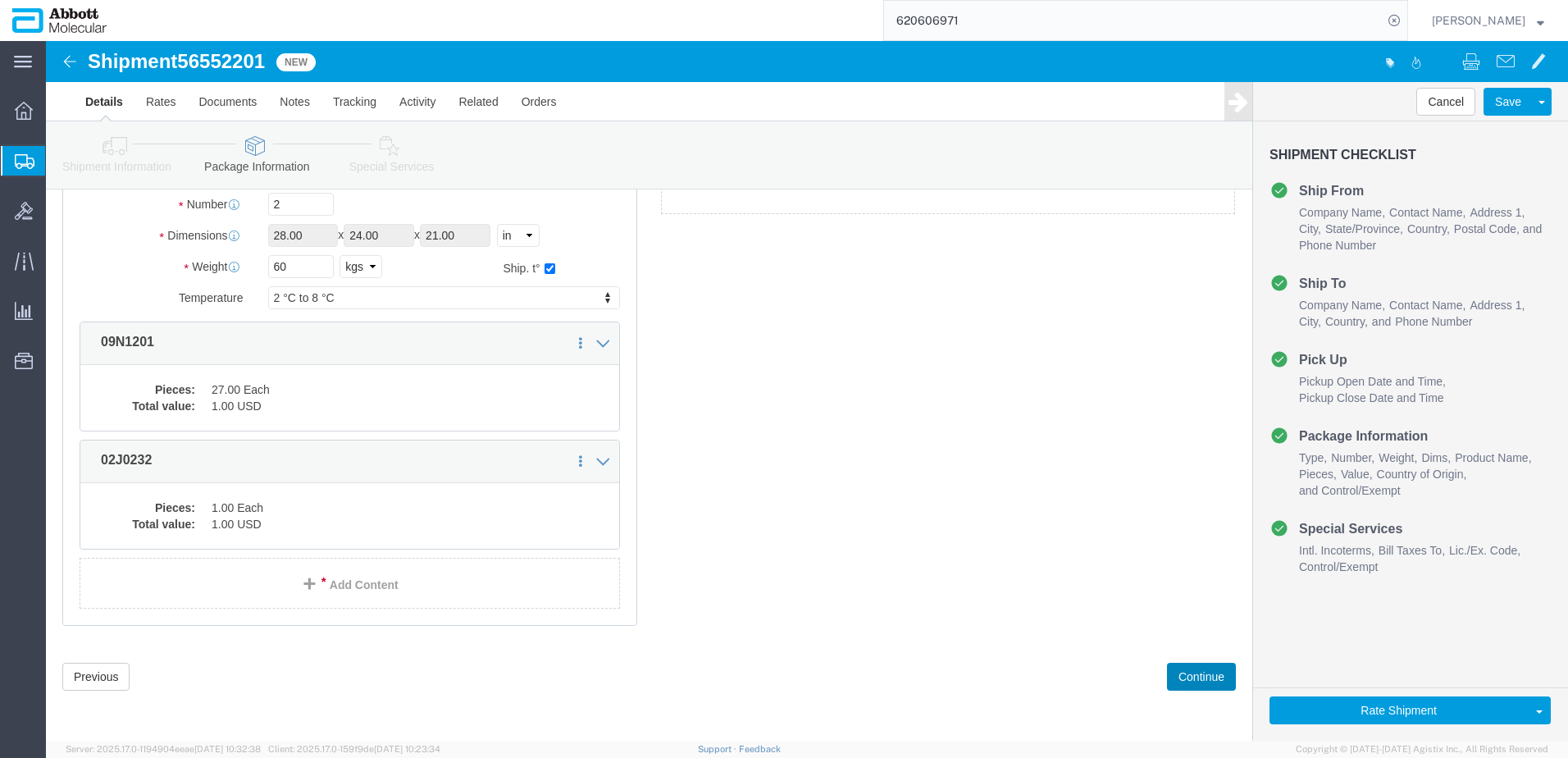
drag, startPoint x: 1129, startPoint y: 636, endPoint x: 1120, endPoint y: 632, distance: 9.8
click button "Continue"
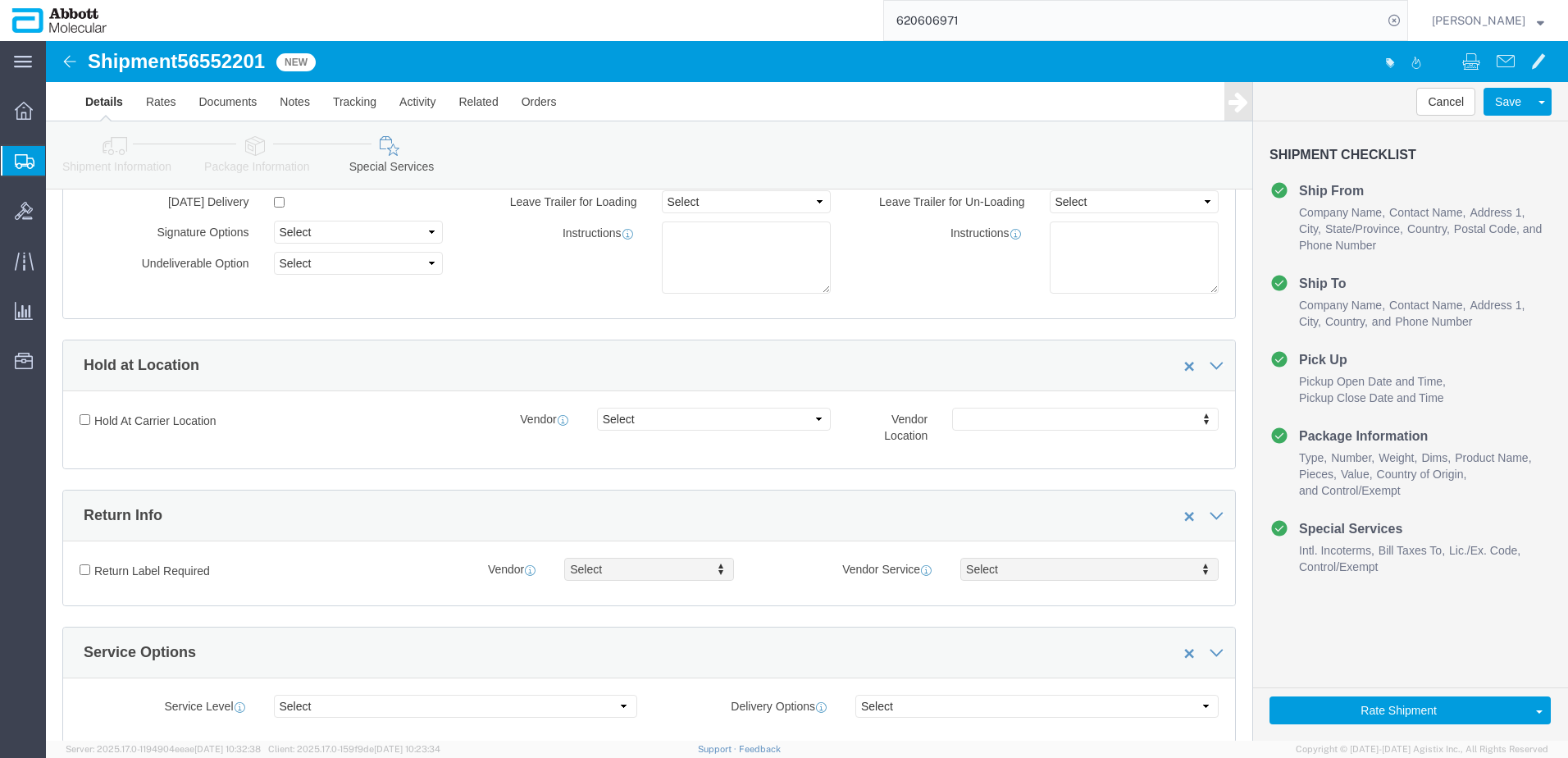
scroll to position [2188, 0]
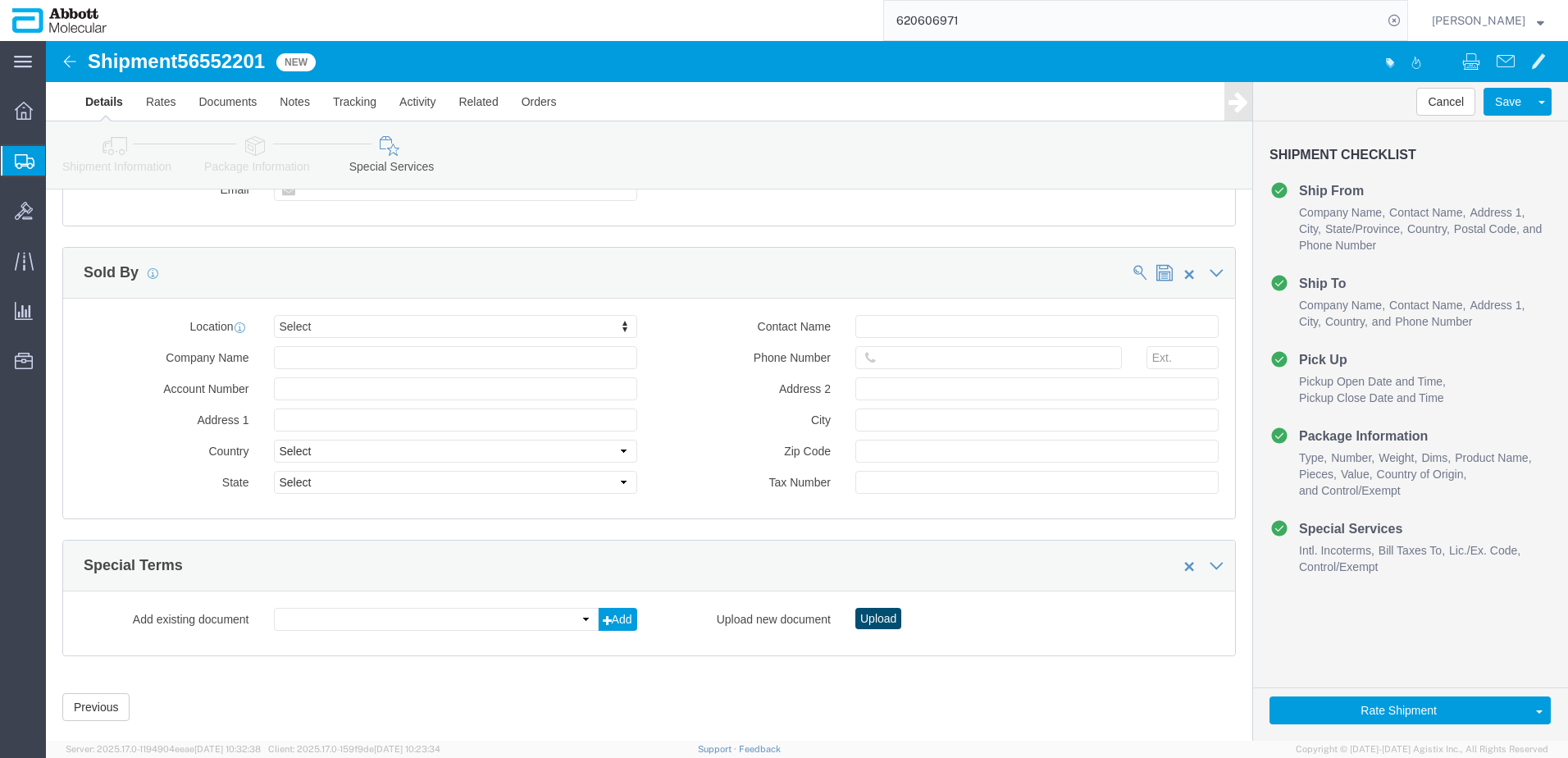
click button "Upload"
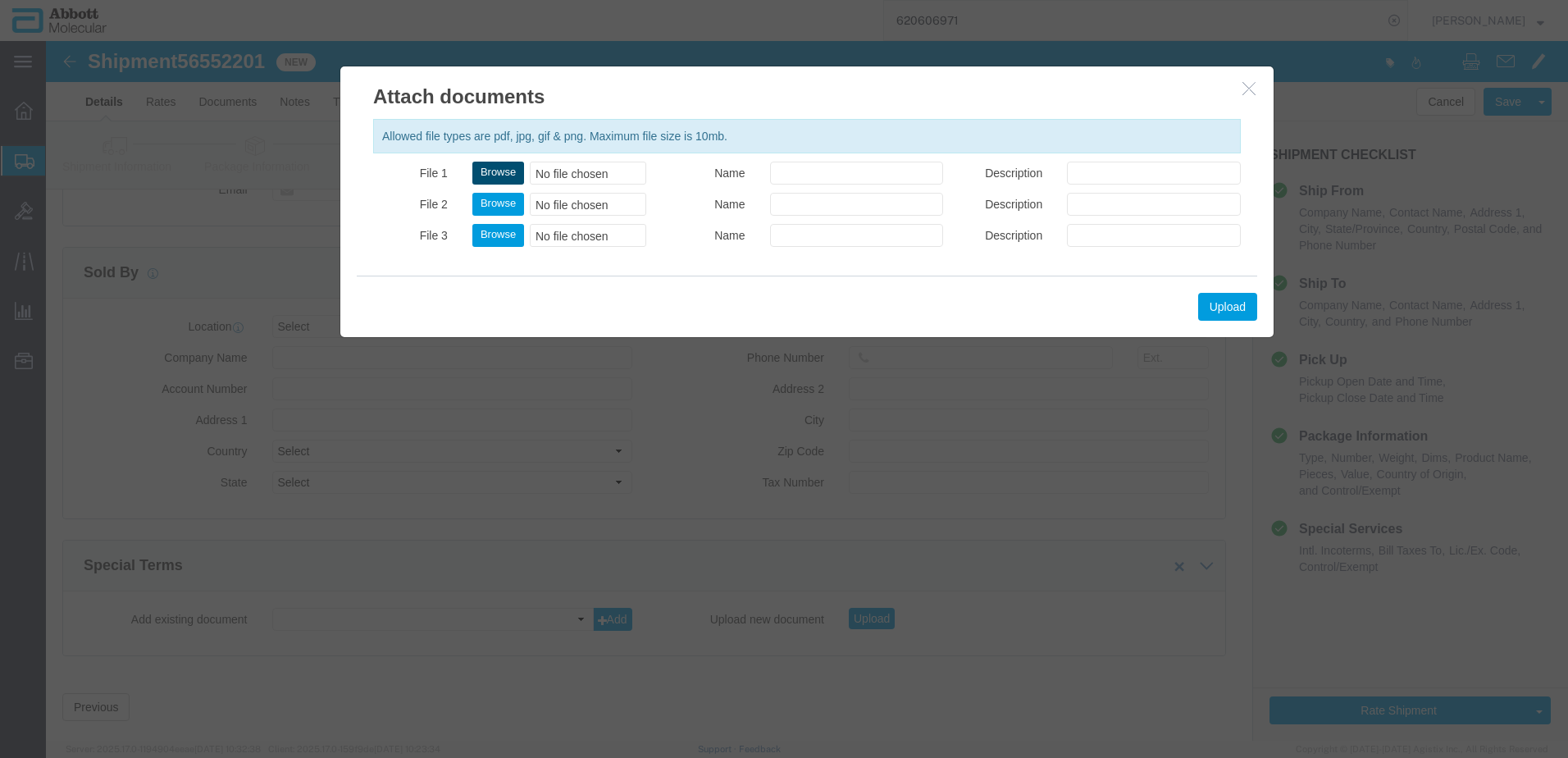
click button "Browse"
type input "C:\fakepath\620598829 SLI KN.pdf"
click button "Upload"
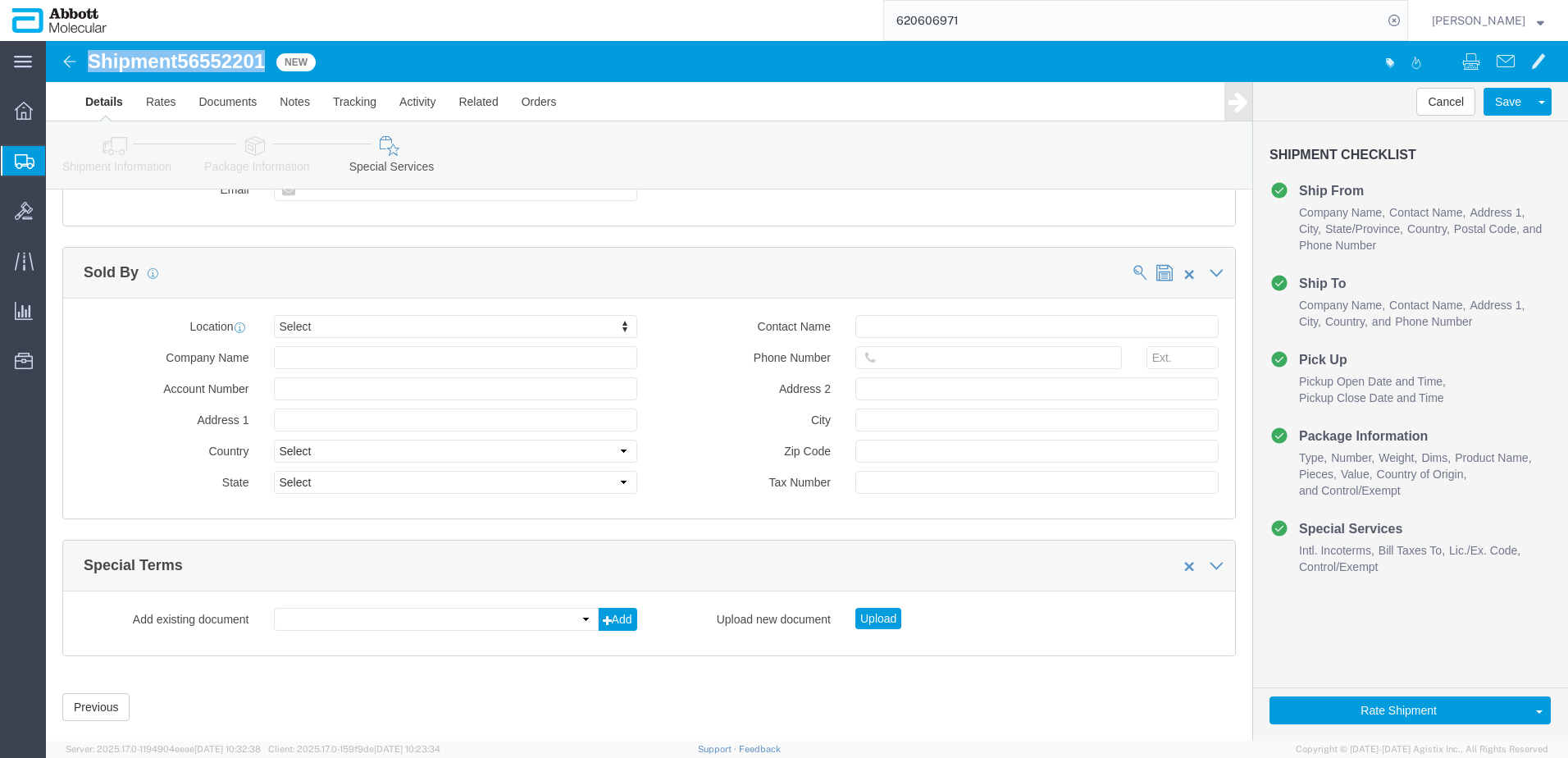
drag, startPoint x: 46, startPoint y: 25, endPoint x: 221, endPoint y: 23, distance: 175.0
click h1 "Shipment 56552201"
copy h1 "Shipment 56552201"
click button "Rate Shipment"
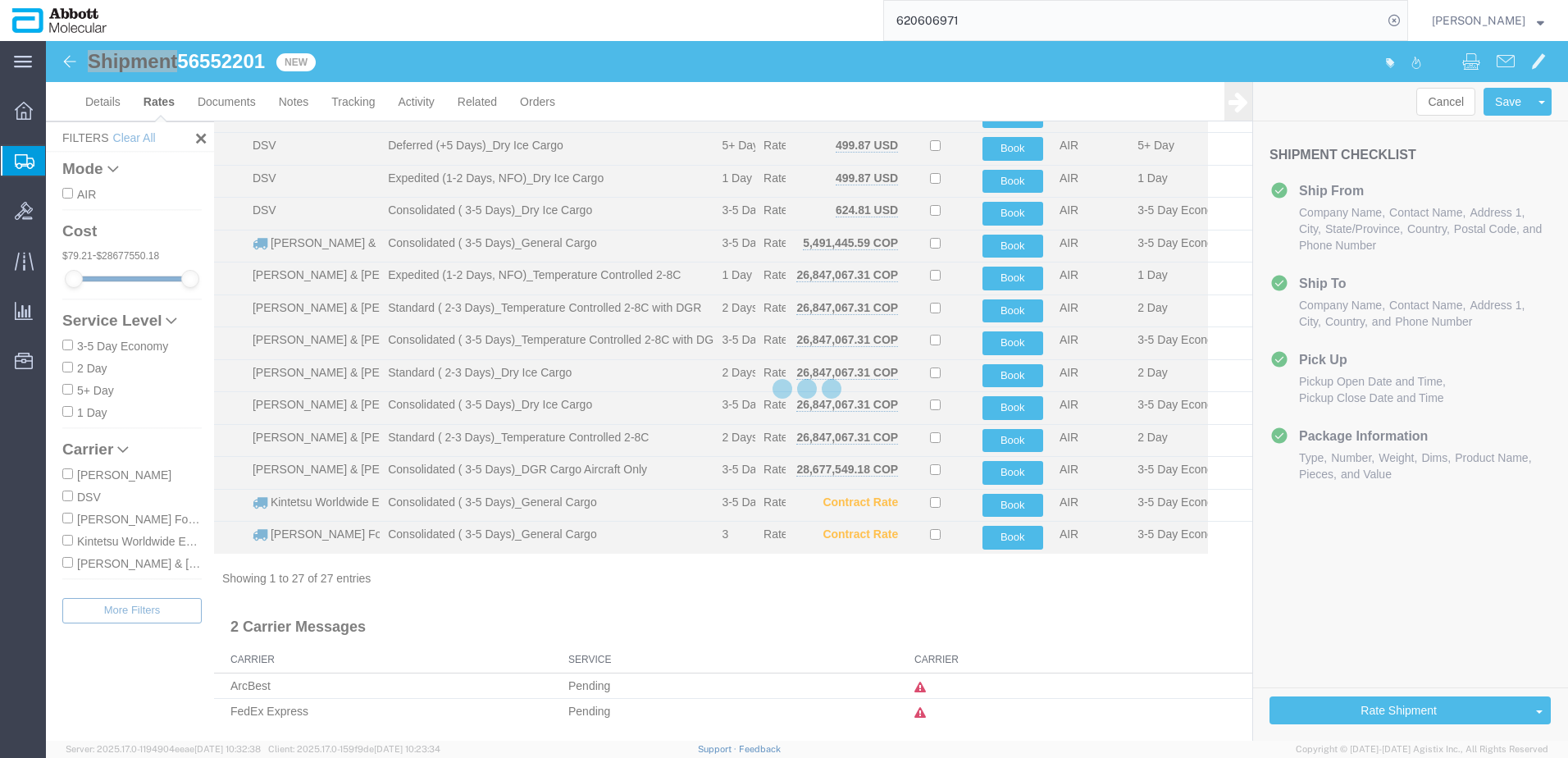
scroll to position [506, 0]
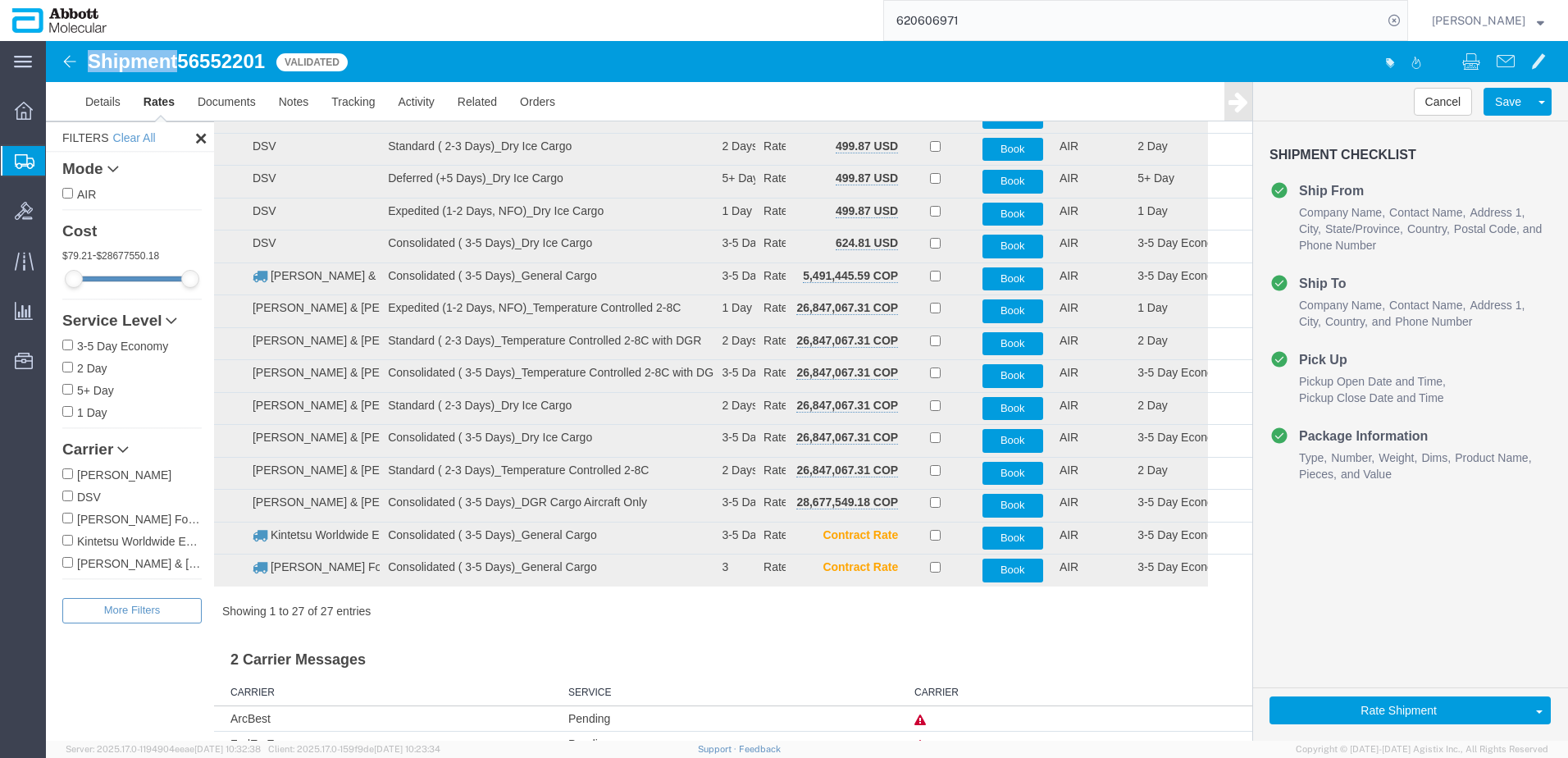
drag, startPoint x: 127, startPoint y: 560, endPoint x: 159, endPoint y: 539, distance: 38.3
click at [127, 560] on label "[PERSON_NAME] & [PERSON_NAME]" at bounding box center [132, 562] width 140 height 18
click at [73, 560] on input "[PERSON_NAME] & [PERSON_NAME]" at bounding box center [68, 562] width 11 height 11
checkbox input "true"
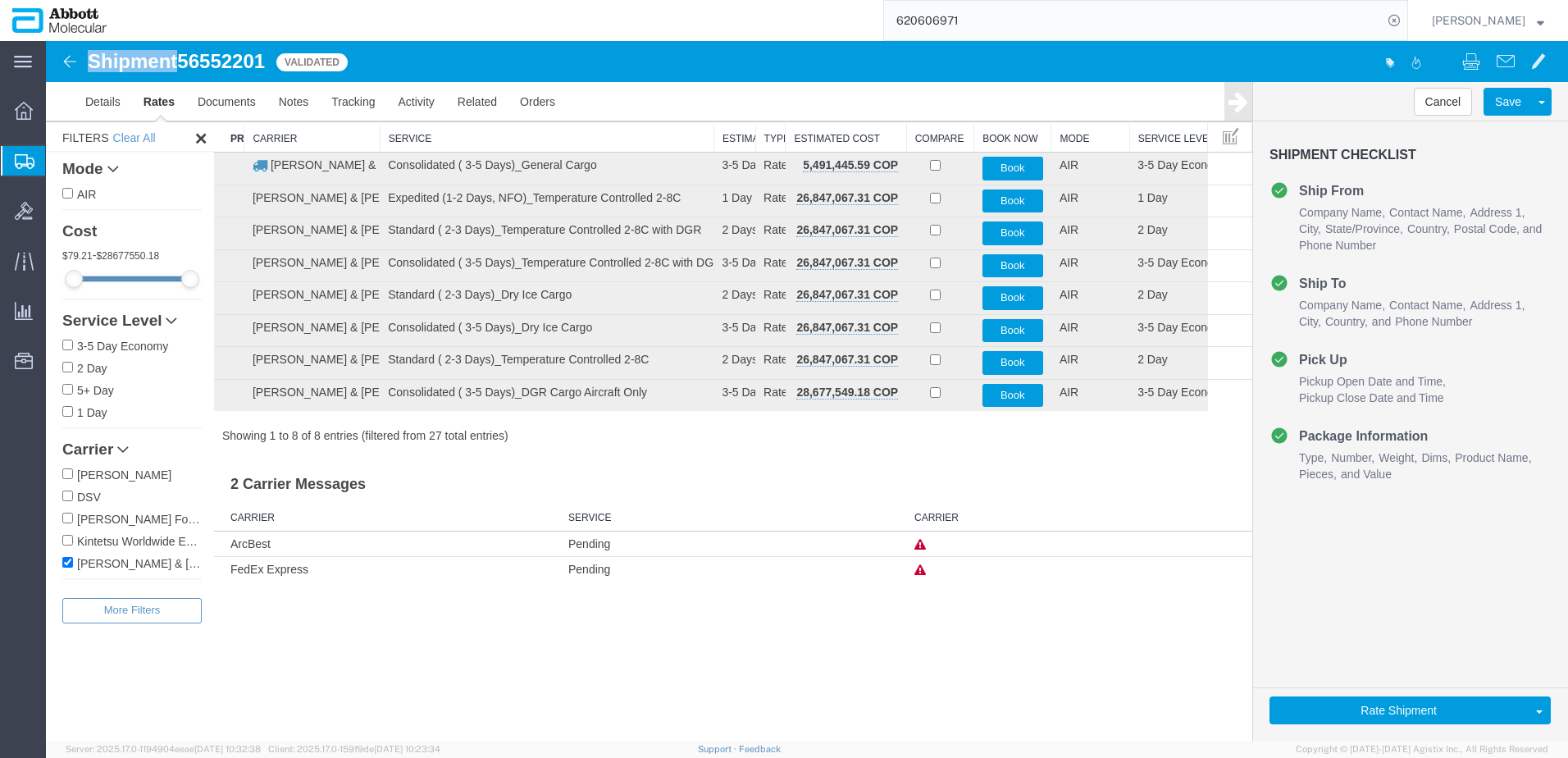
scroll to position [0, 0]
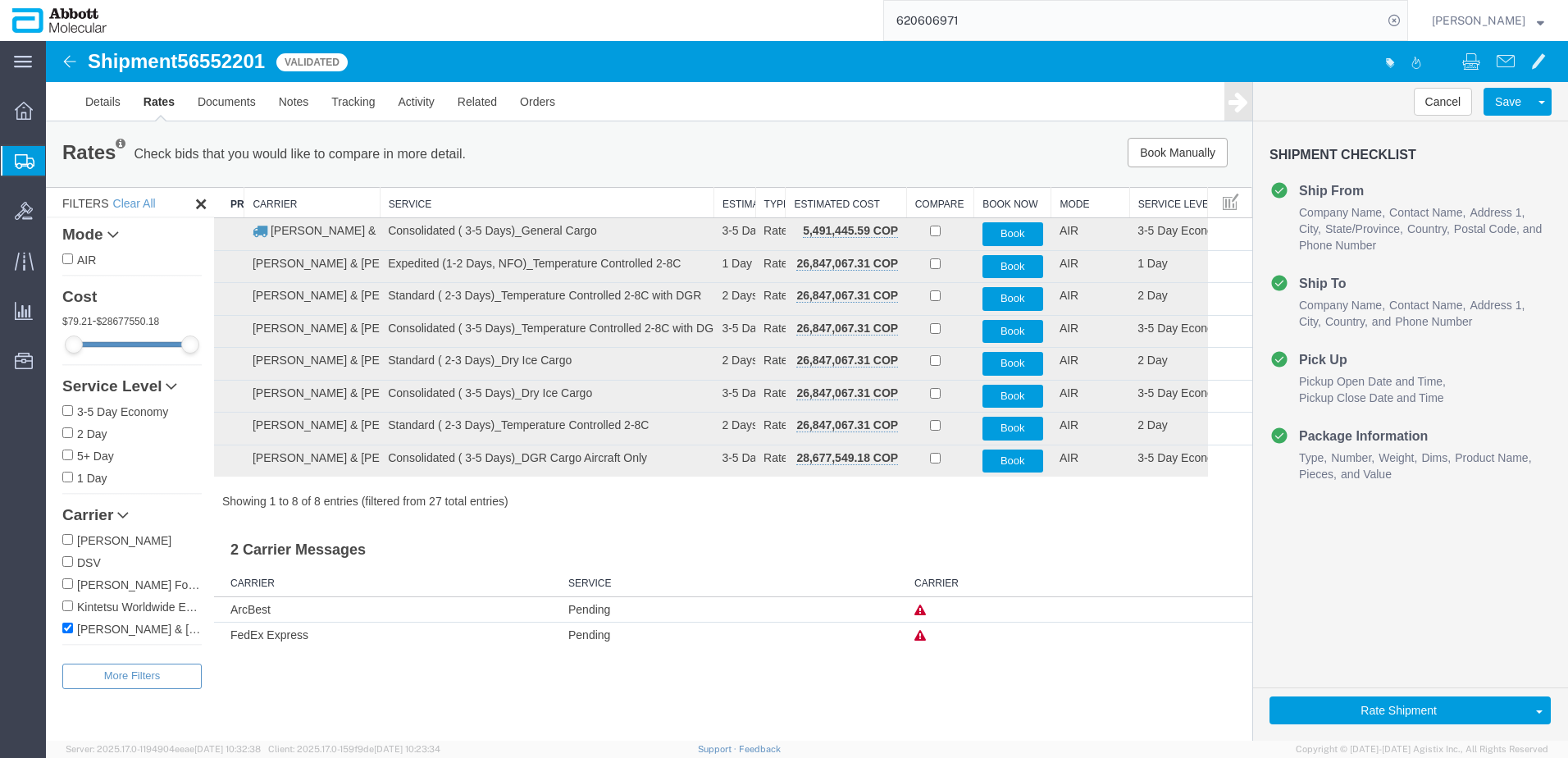
click at [445, 190] on th "Service" at bounding box center [546, 203] width 334 height 30
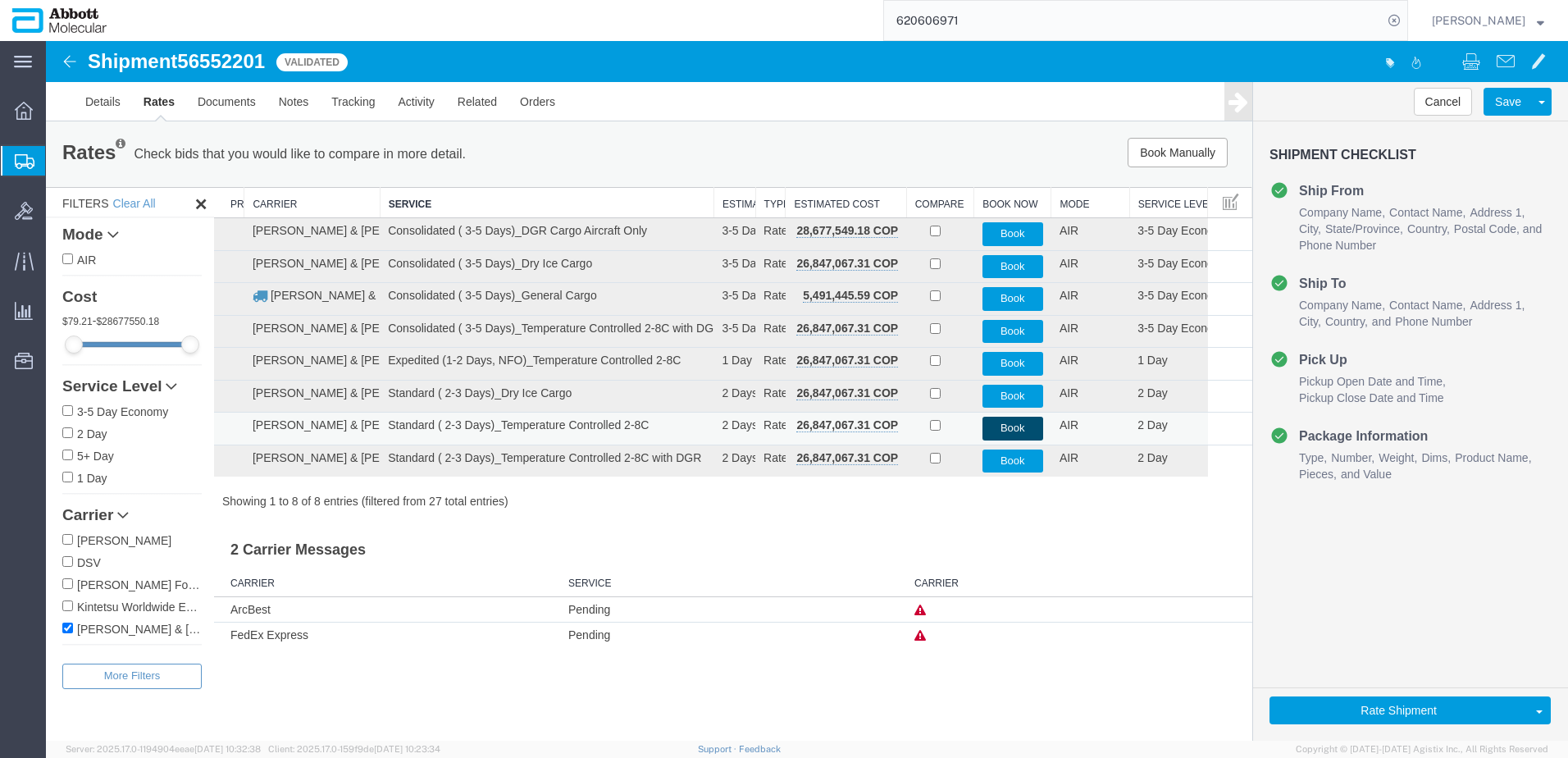
click at [1005, 429] on button "Book" at bounding box center [1013, 429] width 61 height 24
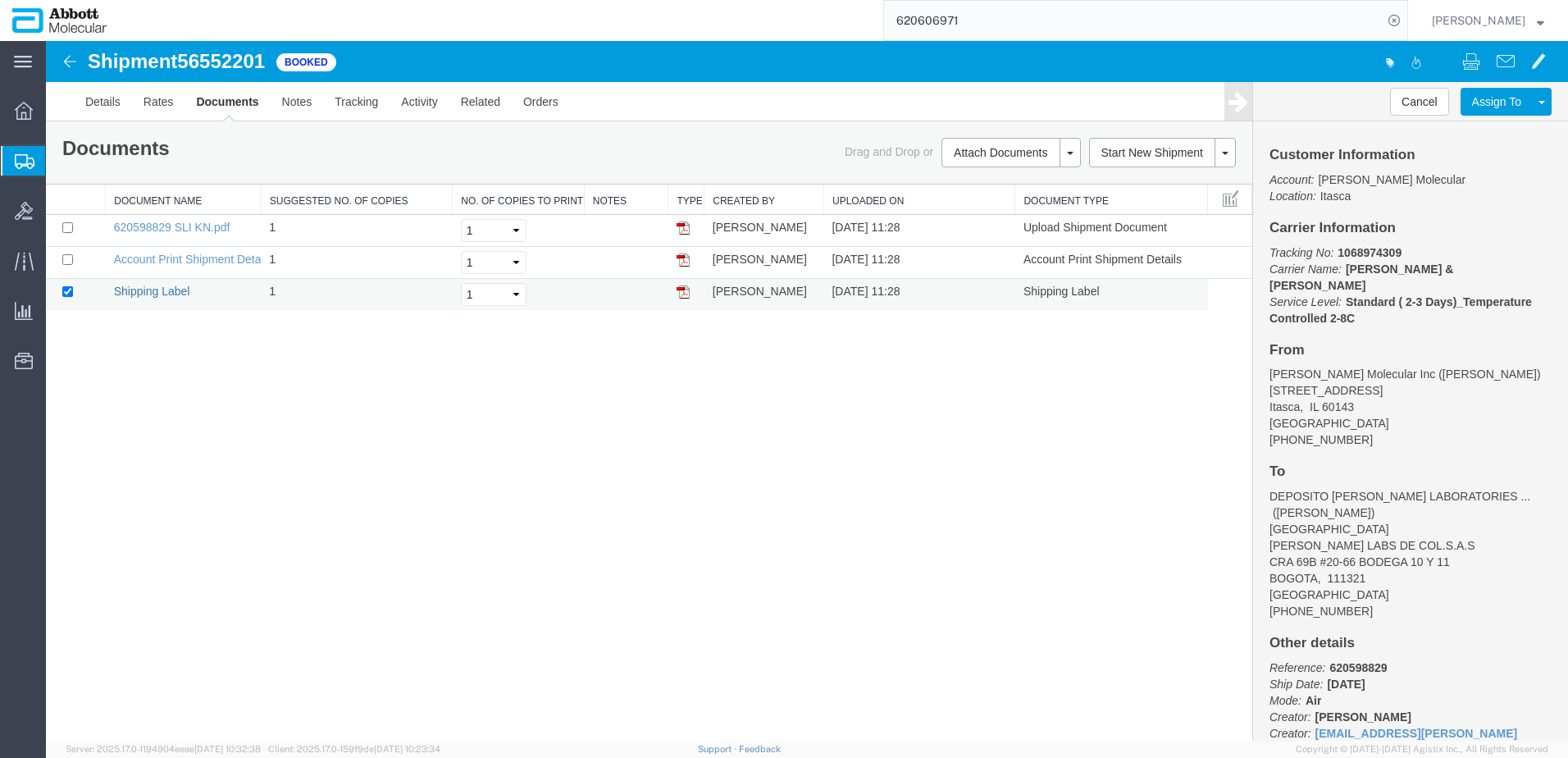
click at [138, 293] on link "Shipping Label" at bounding box center [152, 290] width 76 height 13
